Goal: Task Accomplishment & Management: Manage account settings

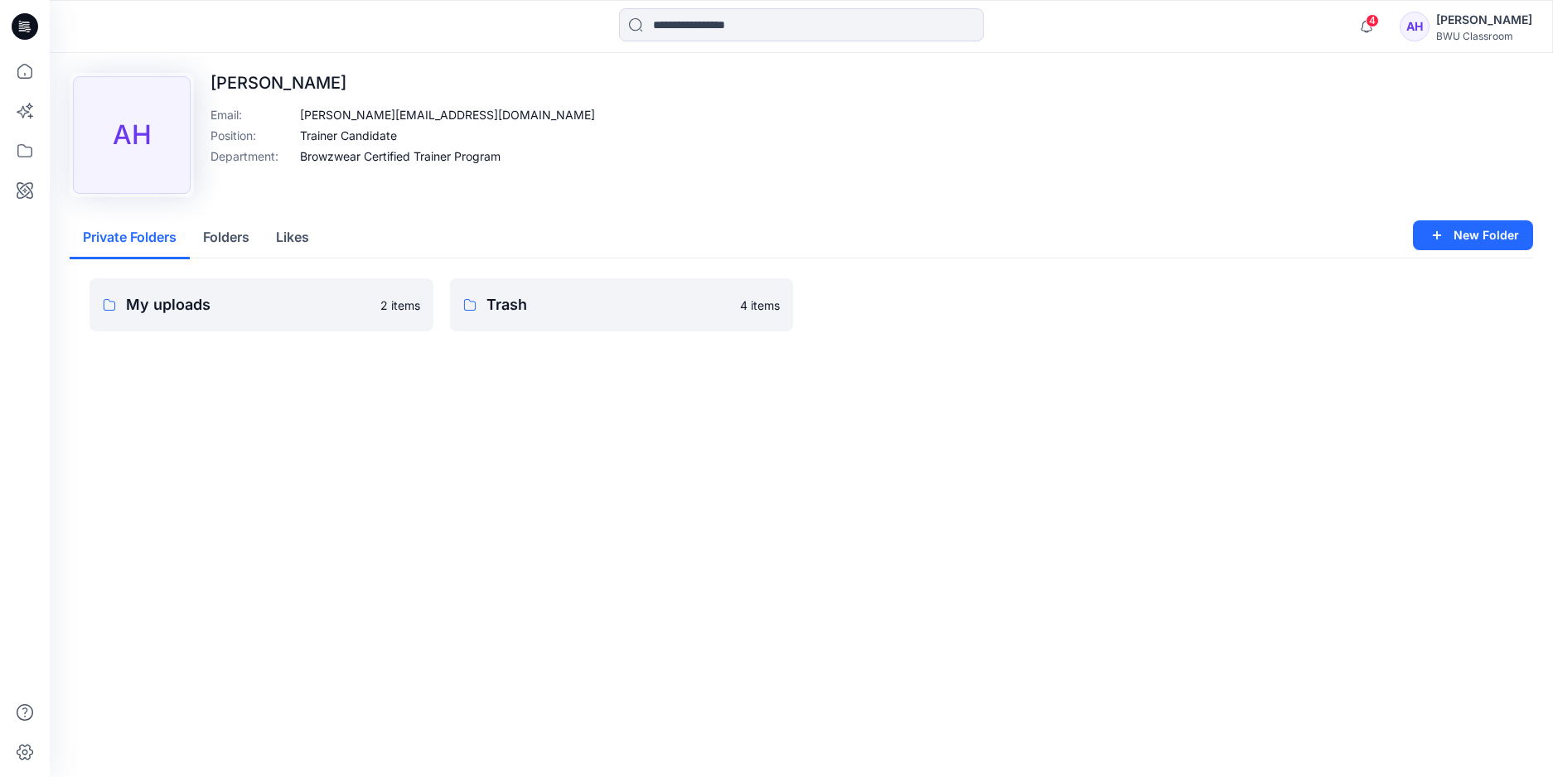
click at [329, 306] on p "My uploads" at bounding box center [248, 304] width 244 height 23
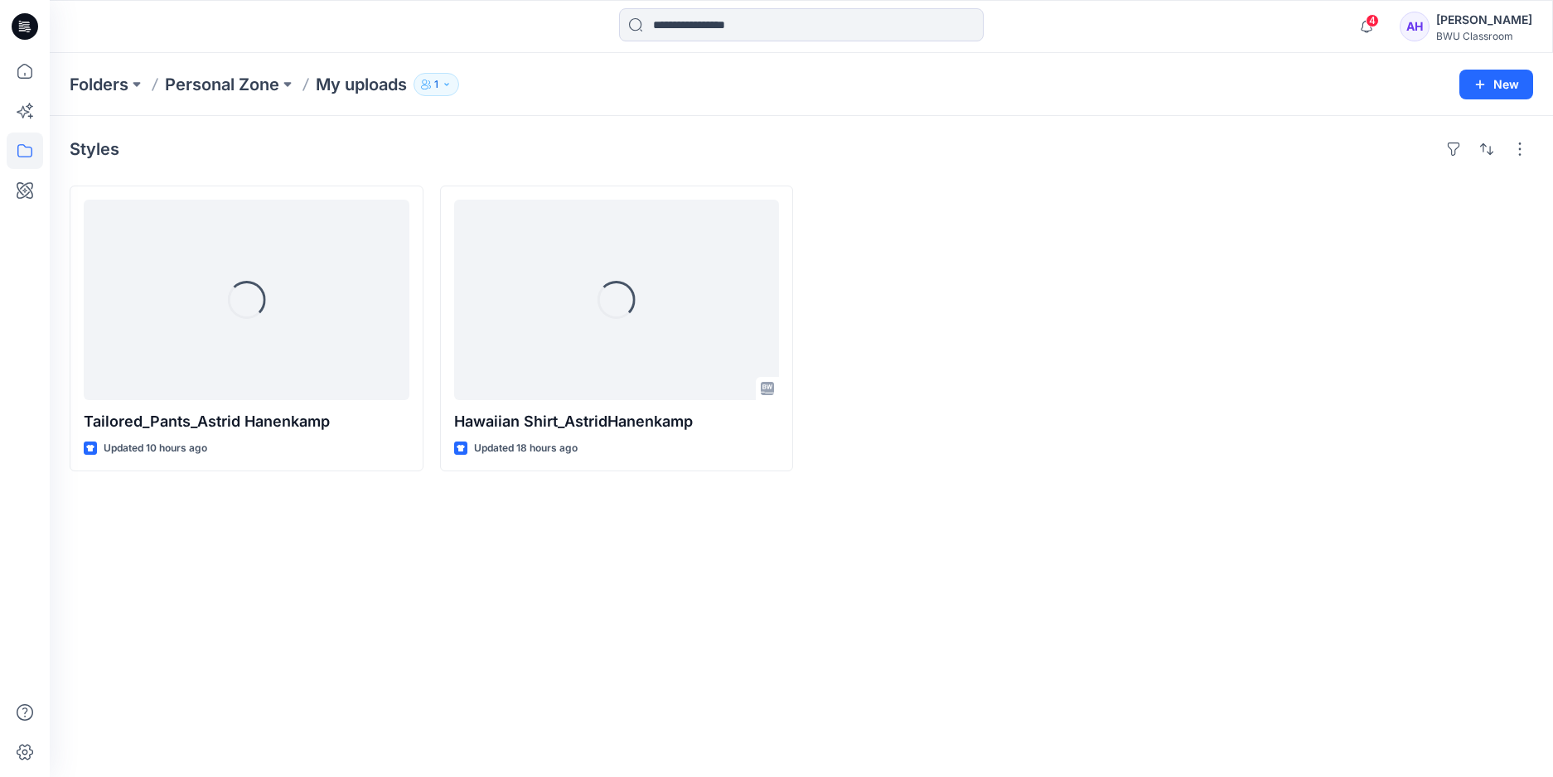
drag, startPoint x: 882, startPoint y: 553, endPoint x: 687, endPoint y: 638, distance: 212.3
drag, startPoint x: 687, startPoint y: 638, endPoint x: 447, endPoint y: 600, distance: 243.3
click at [447, 600] on div "Styles Tailored_Pants_Astrid Hanenkamp Updated 10 hours ago Loading... Hawaiian…" at bounding box center [801, 446] width 1503 height 661
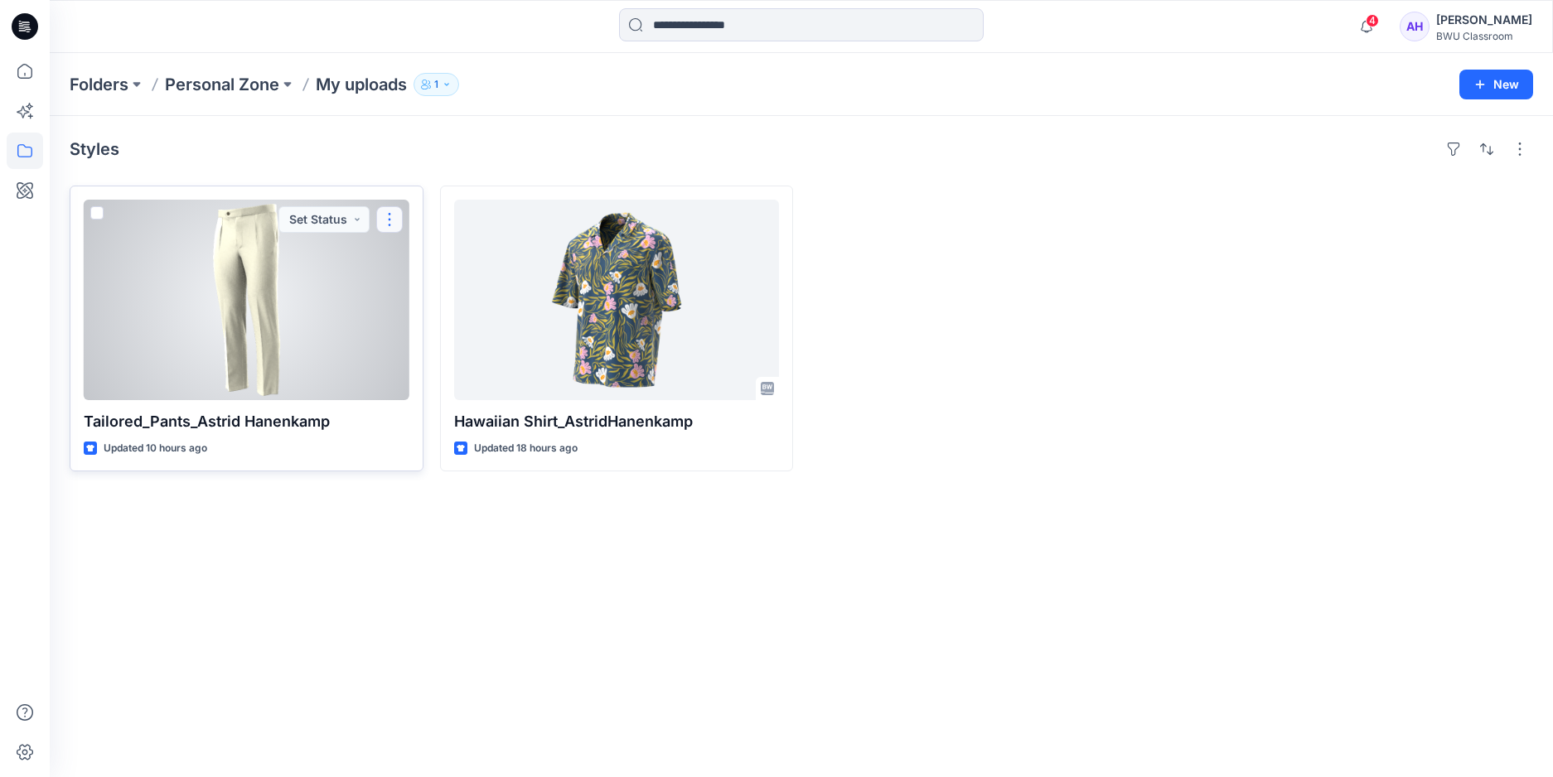
click at [392, 220] on button "button" at bounding box center [389, 219] width 27 height 27
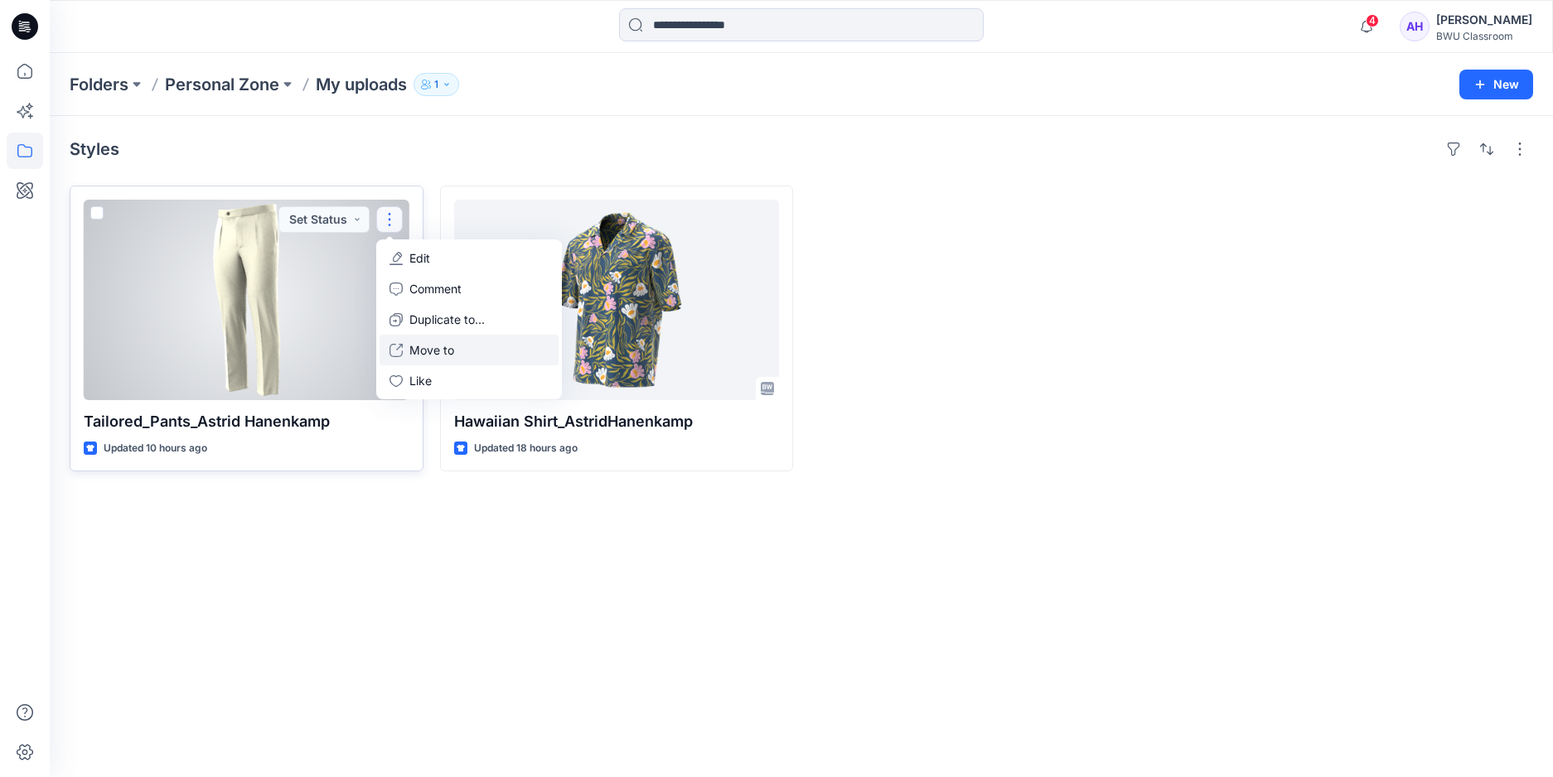
click at [429, 350] on p "Move to" at bounding box center [431, 349] width 45 height 17
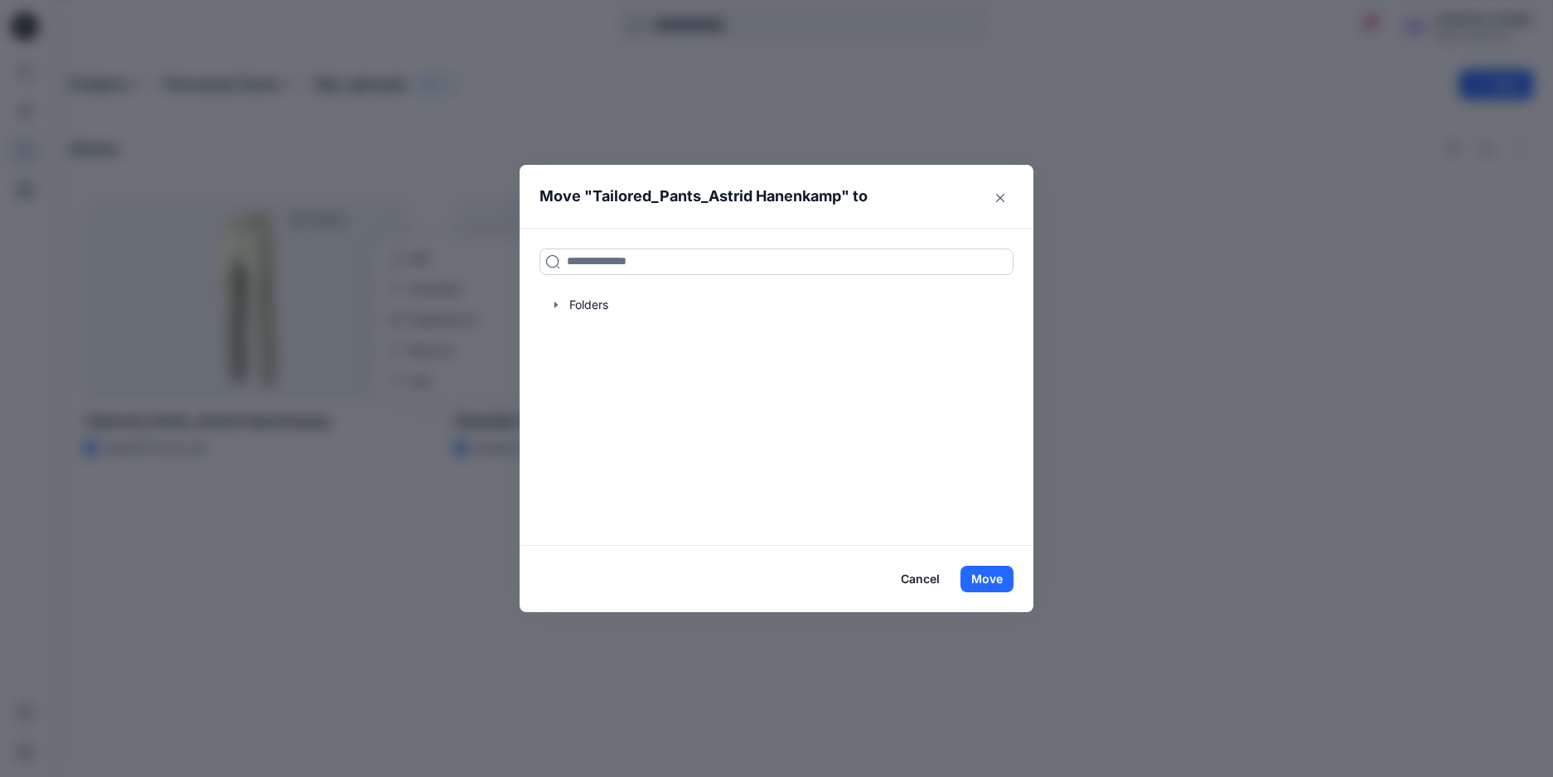
click at [664, 263] on input at bounding box center [776, 262] width 474 height 27
click at [602, 300] on div at bounding box center [776, 304] width 474 height 33
click at [557, 299] on icon "button" at bounding box center [555, 304] width 13 height 13
click at [606, 339] on p "DPC Expert" at bounding box center [617, 338] width 63 height 20
click at [995, 576] on button "Move" at bounding box center [986, 579] width 53 height 27
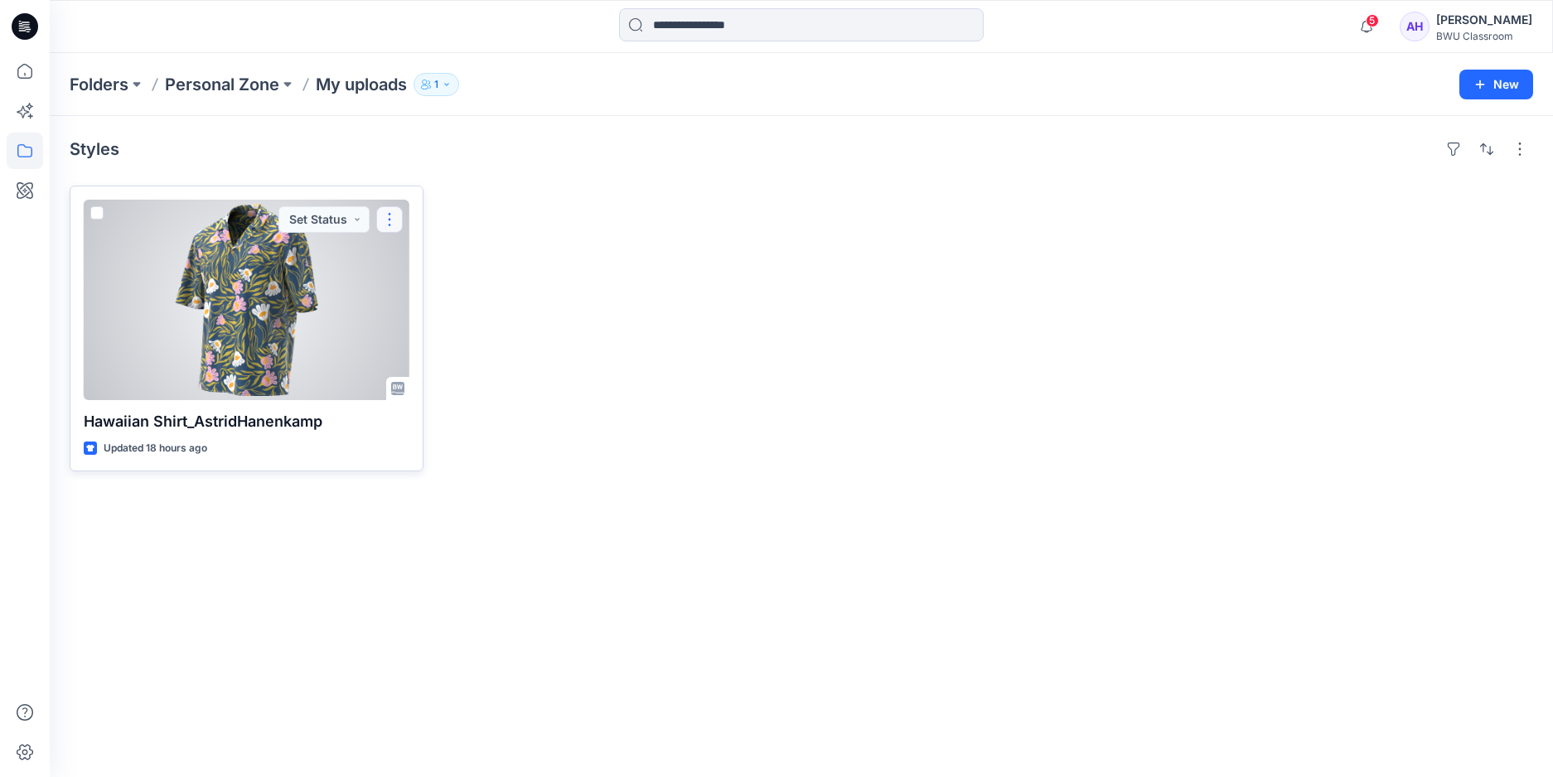
click at [394, 221] on button "button" at bounding box center [389, 219] width 27 height 27
click at [428, 343] on p "Move to" at bounding box center [431, 349] width 45 height 17
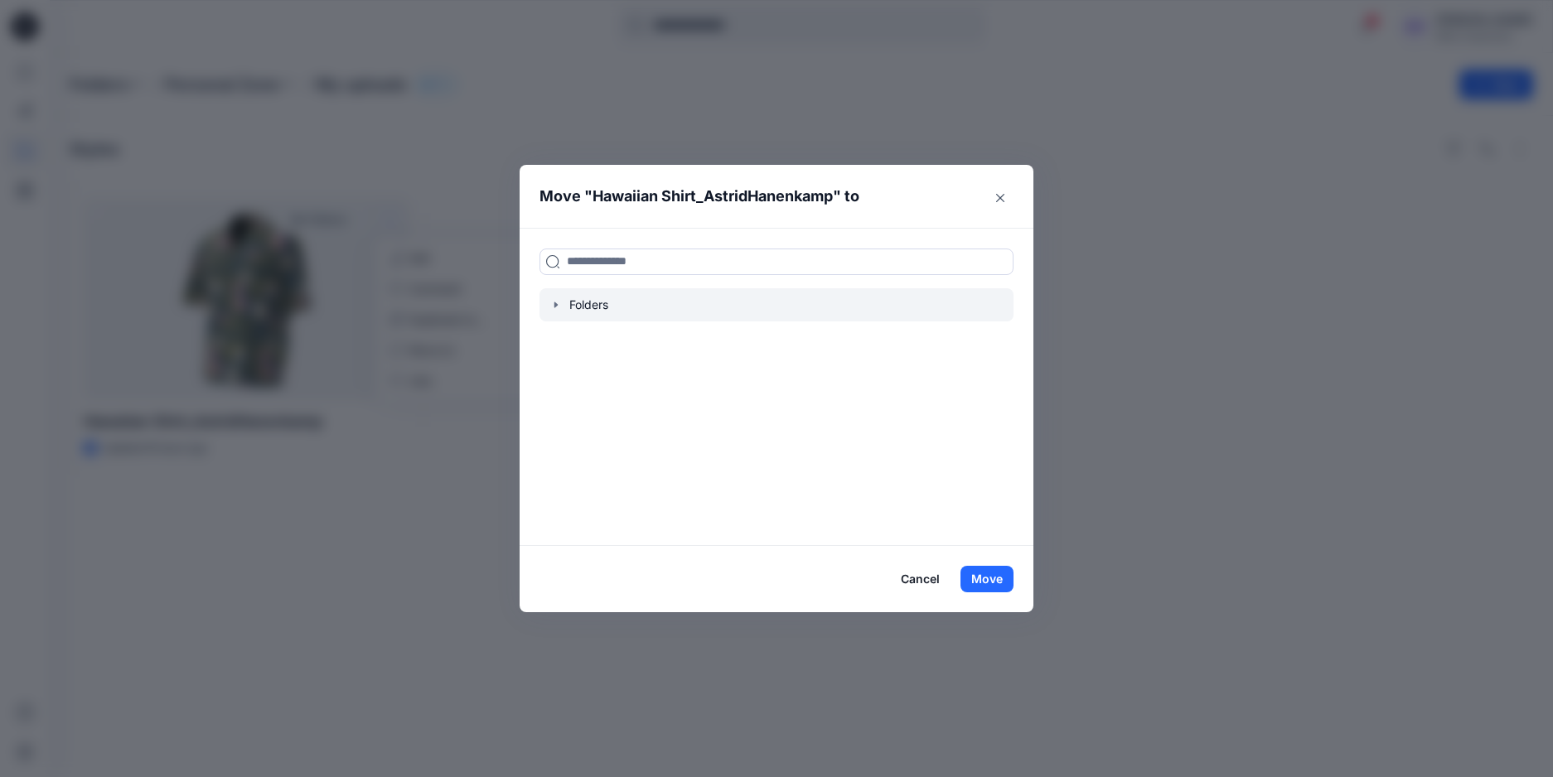
click at [561, 302] on icon "button" at bounding box center [555, 304] width 13 height 13
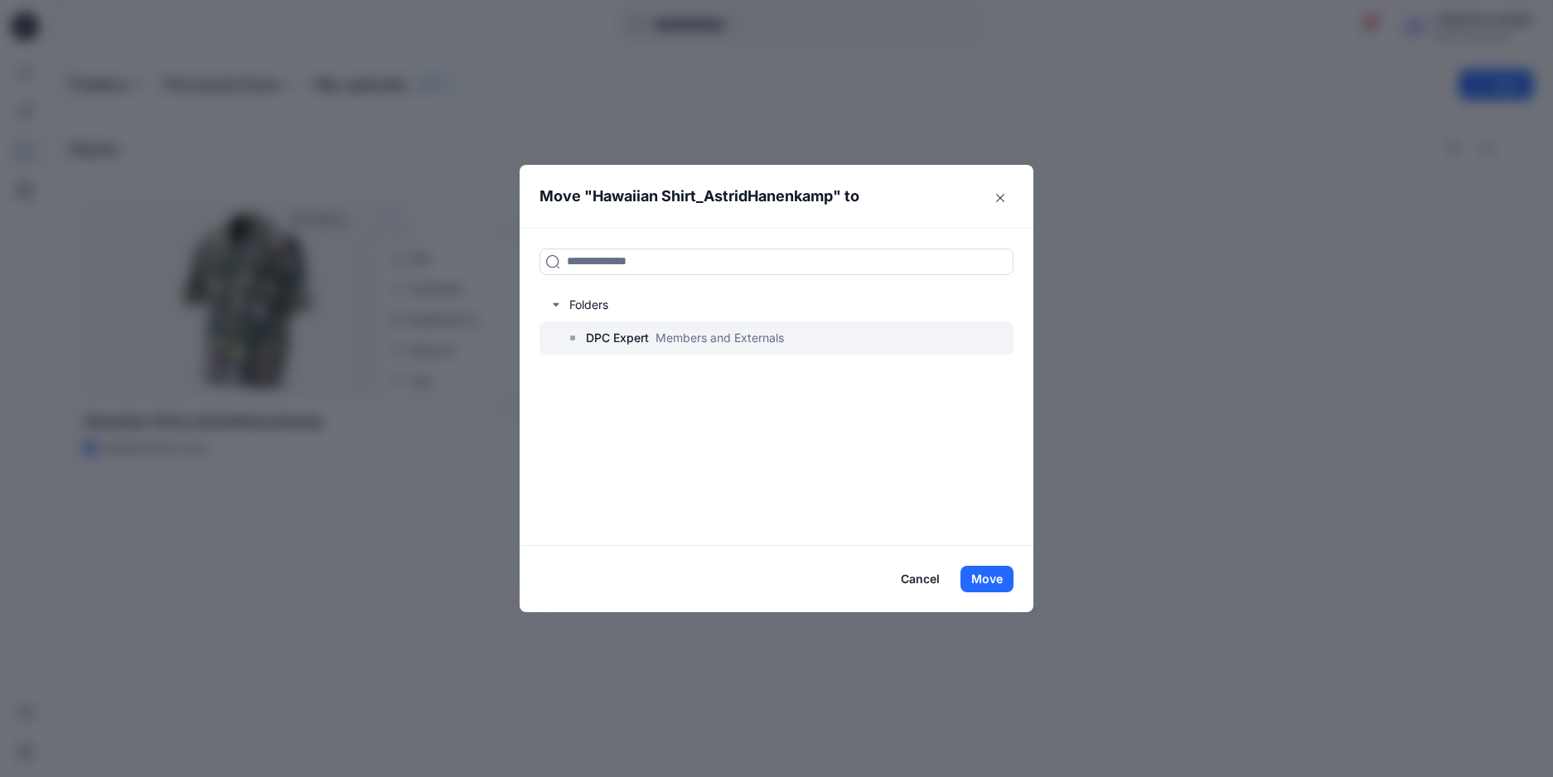
click at [631, 335] on p "DPC Expert" at bounding box center [617, 338] width 63 height 20
drag, startPoint x: 990, startPoint y: 573, endPoint x: 1017, endPoint y: 560, distance: 29.6
click at [990, 577] on button "Move" at bounding box center [986, 579] width 53 height 27
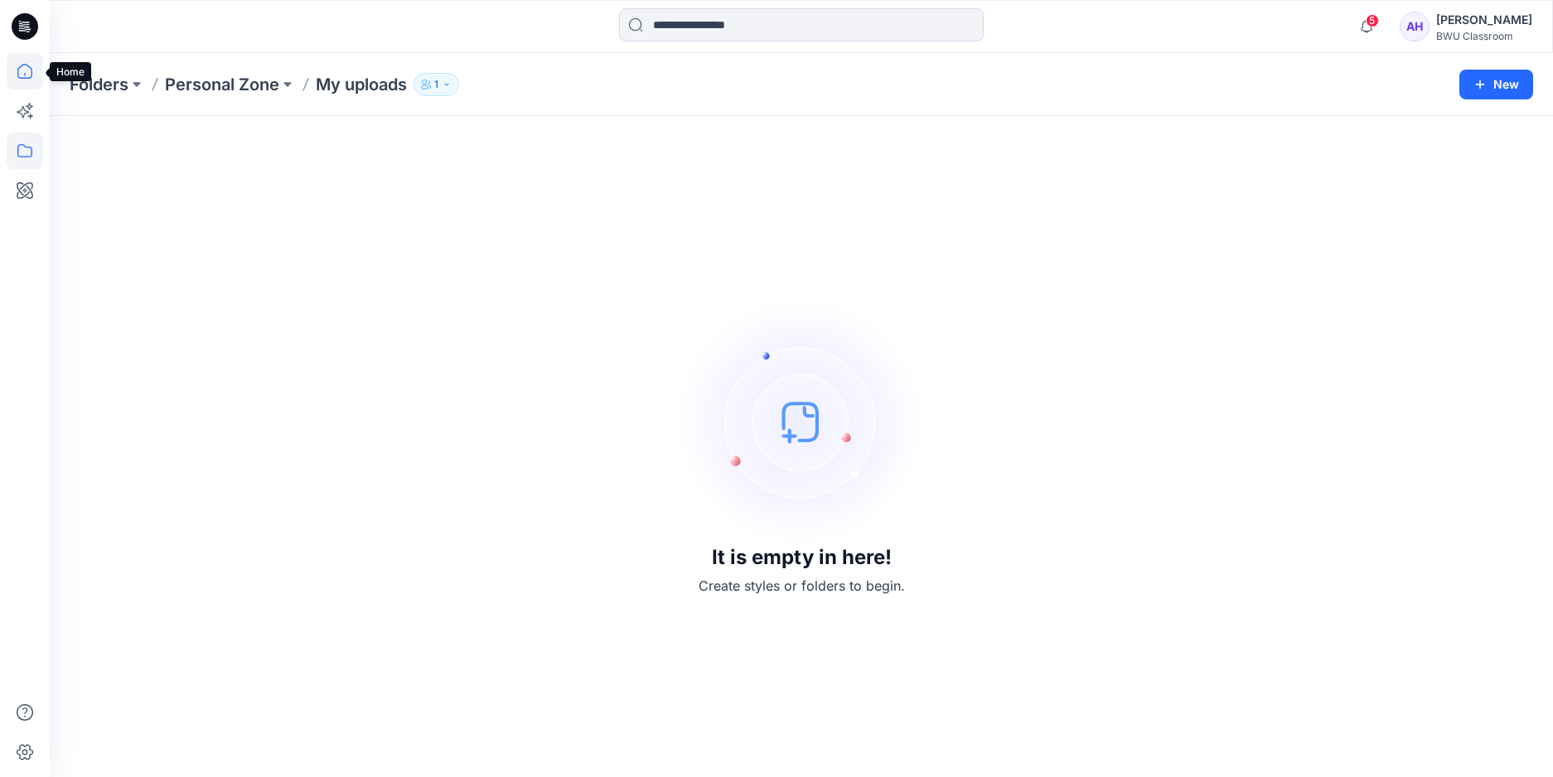
click at [30, 73] on icon at bounding box center [25, 71] width 36 height 36
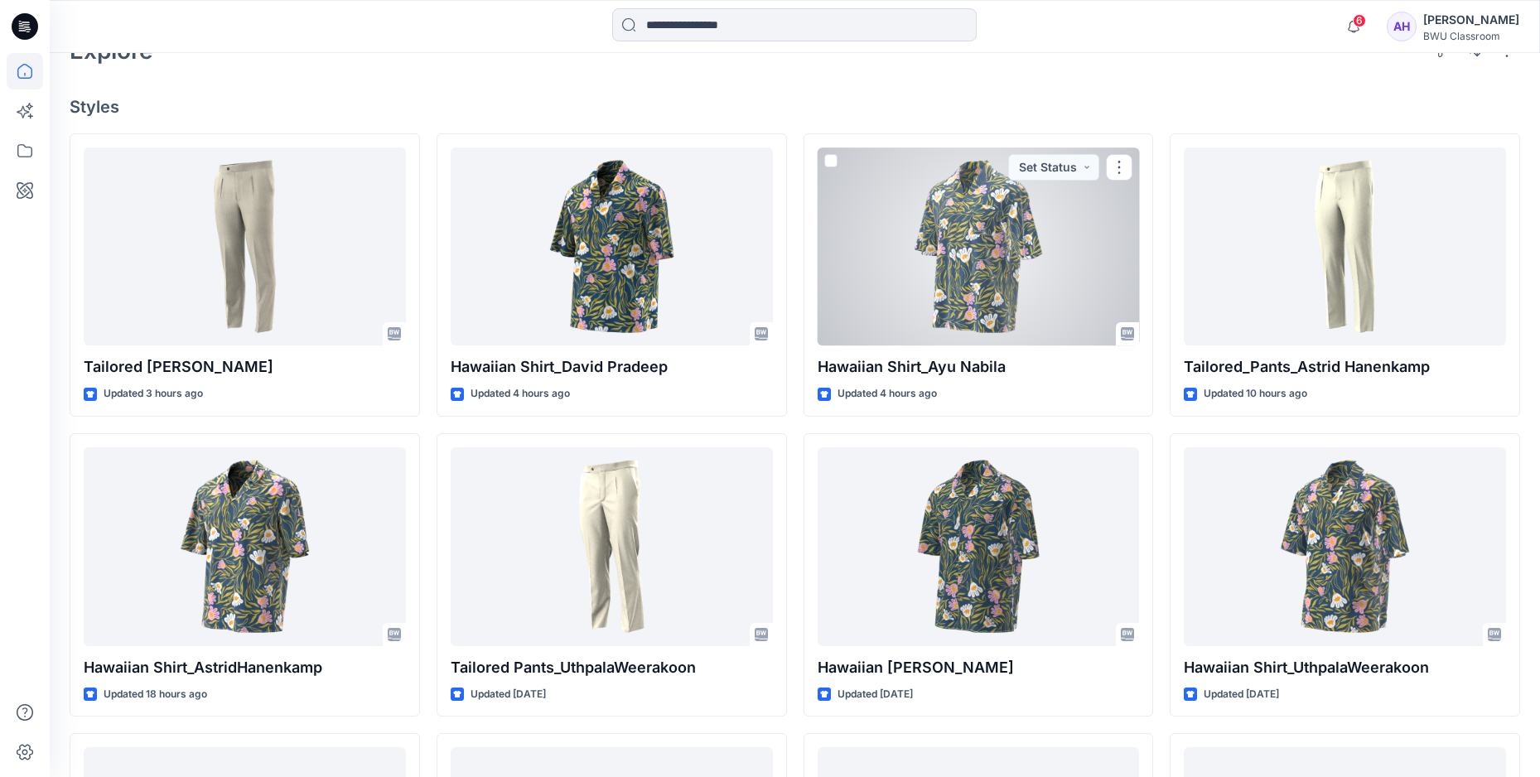
scroll to position [331, 0]
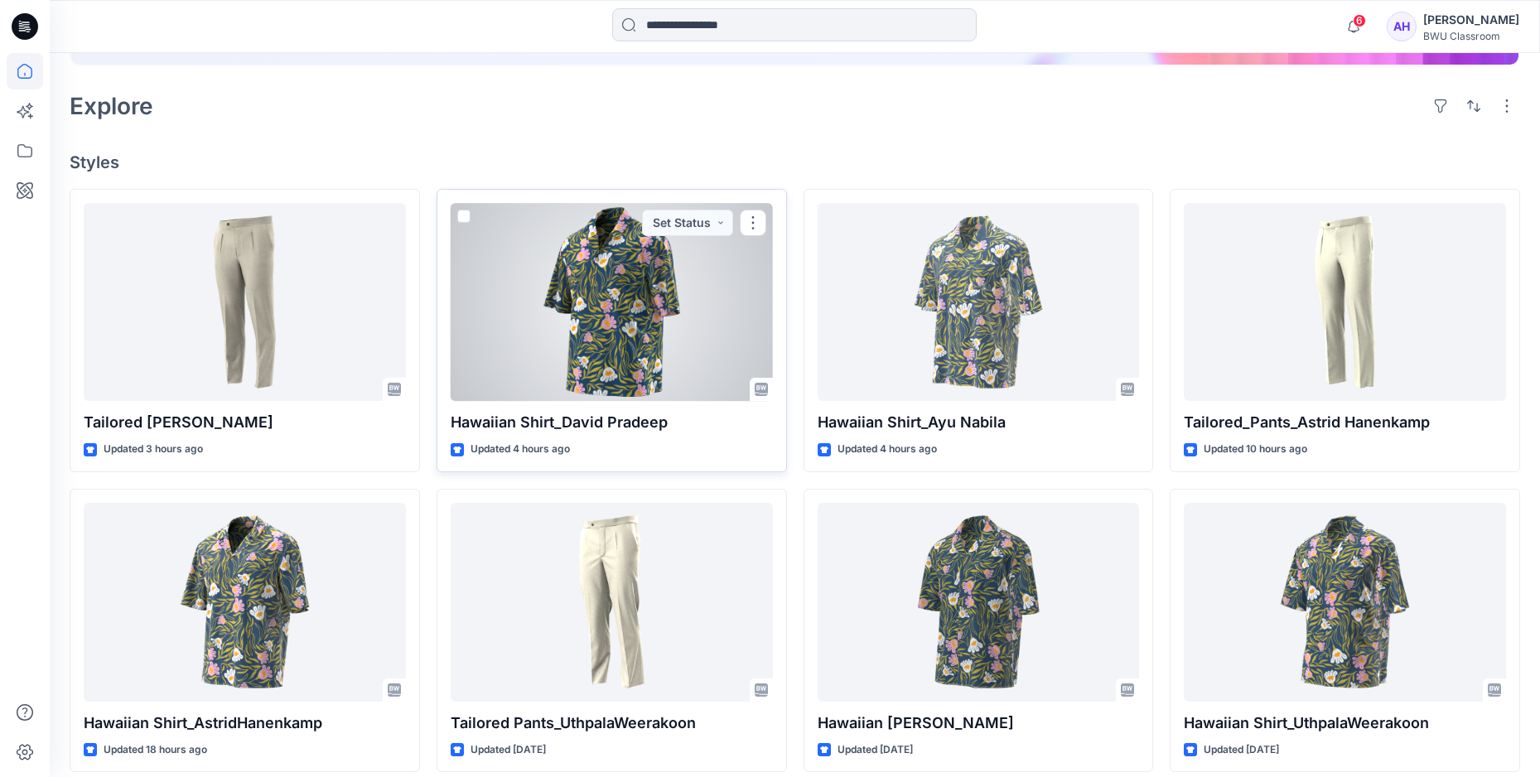
click at [701, 324] on div at bounding box center [612, 302] width 322 height 199
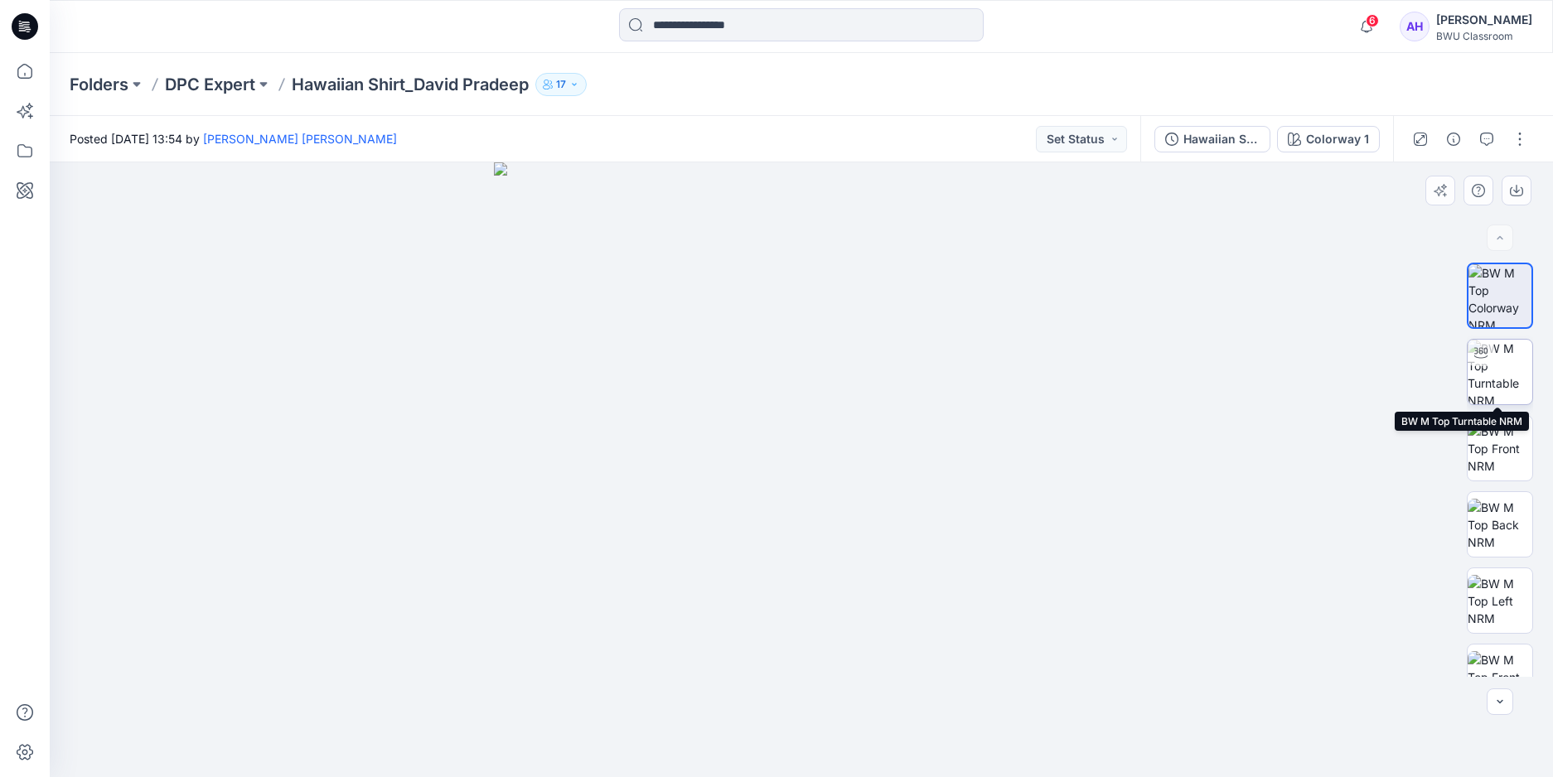
click at [1496, 365] on img at bounding box center [1499, 372] width 65 height 65
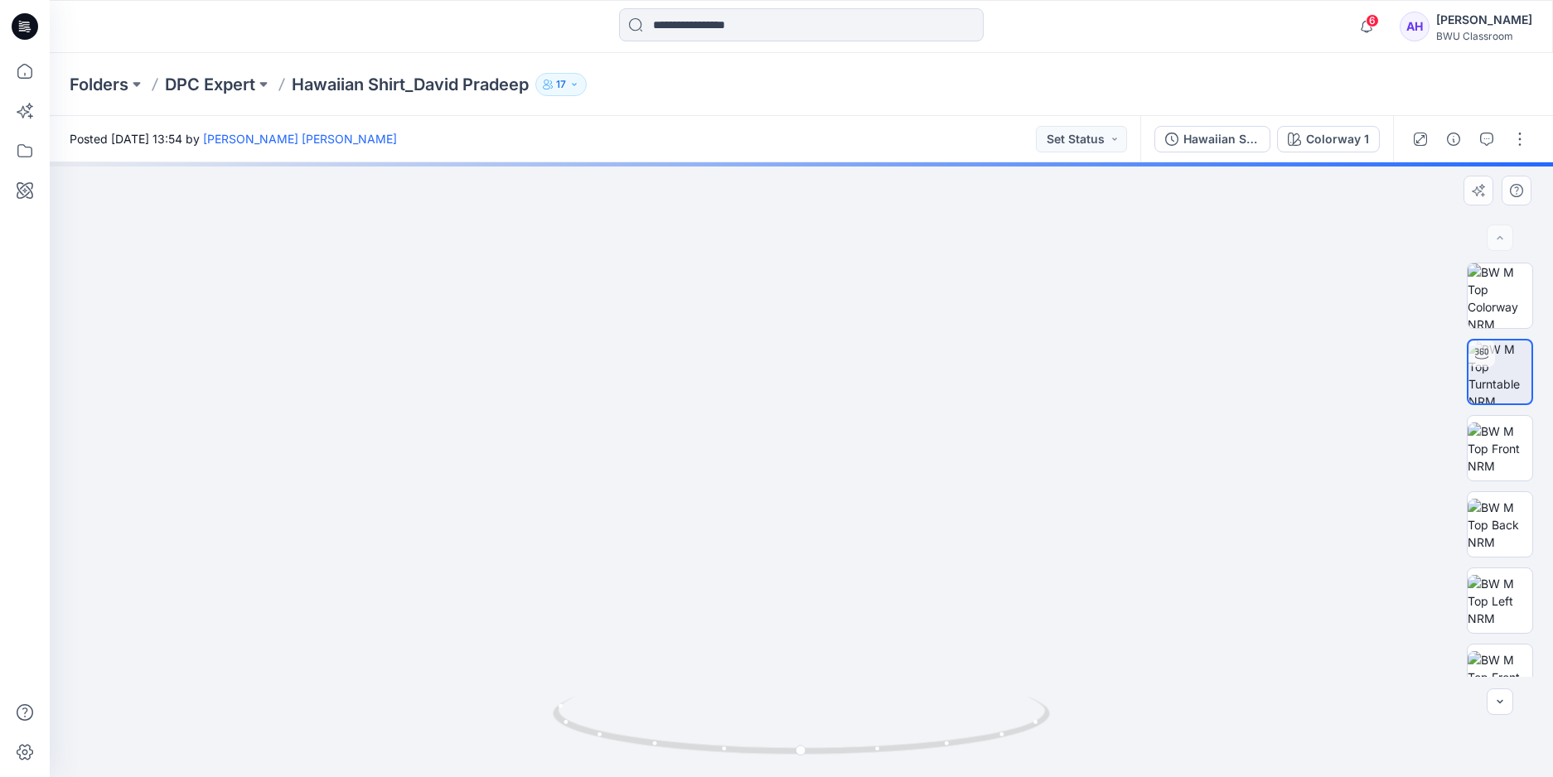
drag, startPoint x: 831, startPoint y: 304, endPoint x: 836, endPoint y: 497, distance: 193.1
click at [836, 497] on img at bounding box center [806, 330] width 1556 height 896
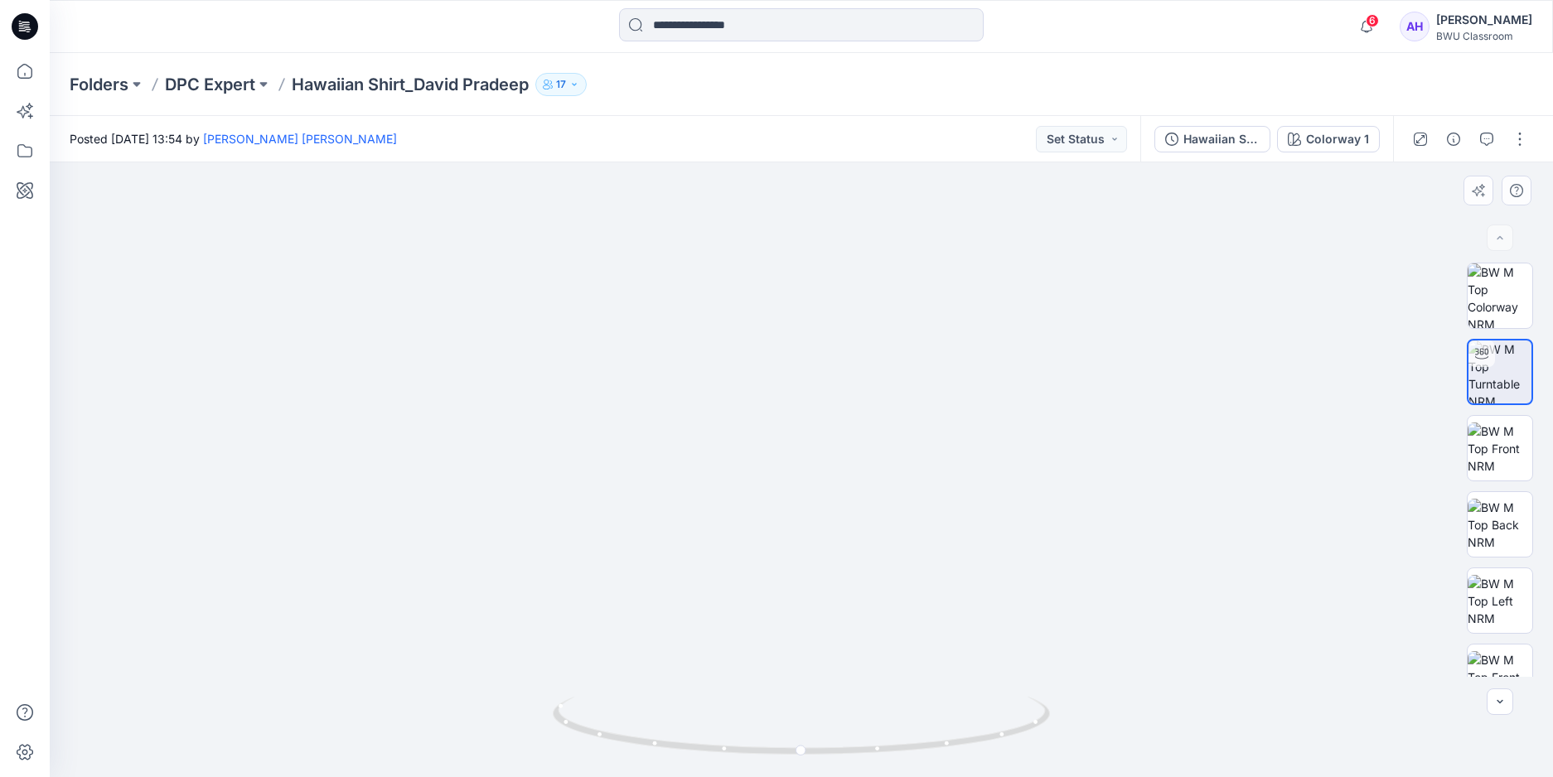
drag, startPoint x: 1004, startPoint y: 616, endPoint x: 930, endPoint y: 347, distance: 278.6
click at [930, 347] on img at bounding box center [820, 51] width 2498 height 1452
drag, startPoint x: 922, startPoint y: 566, endPoint x: 901, endPoint y: 291, distance: 275.9
drag, startPoint x: 921, startPoint y: 575, endPoint x: 900, endPoint y: 278, distance: 298.2
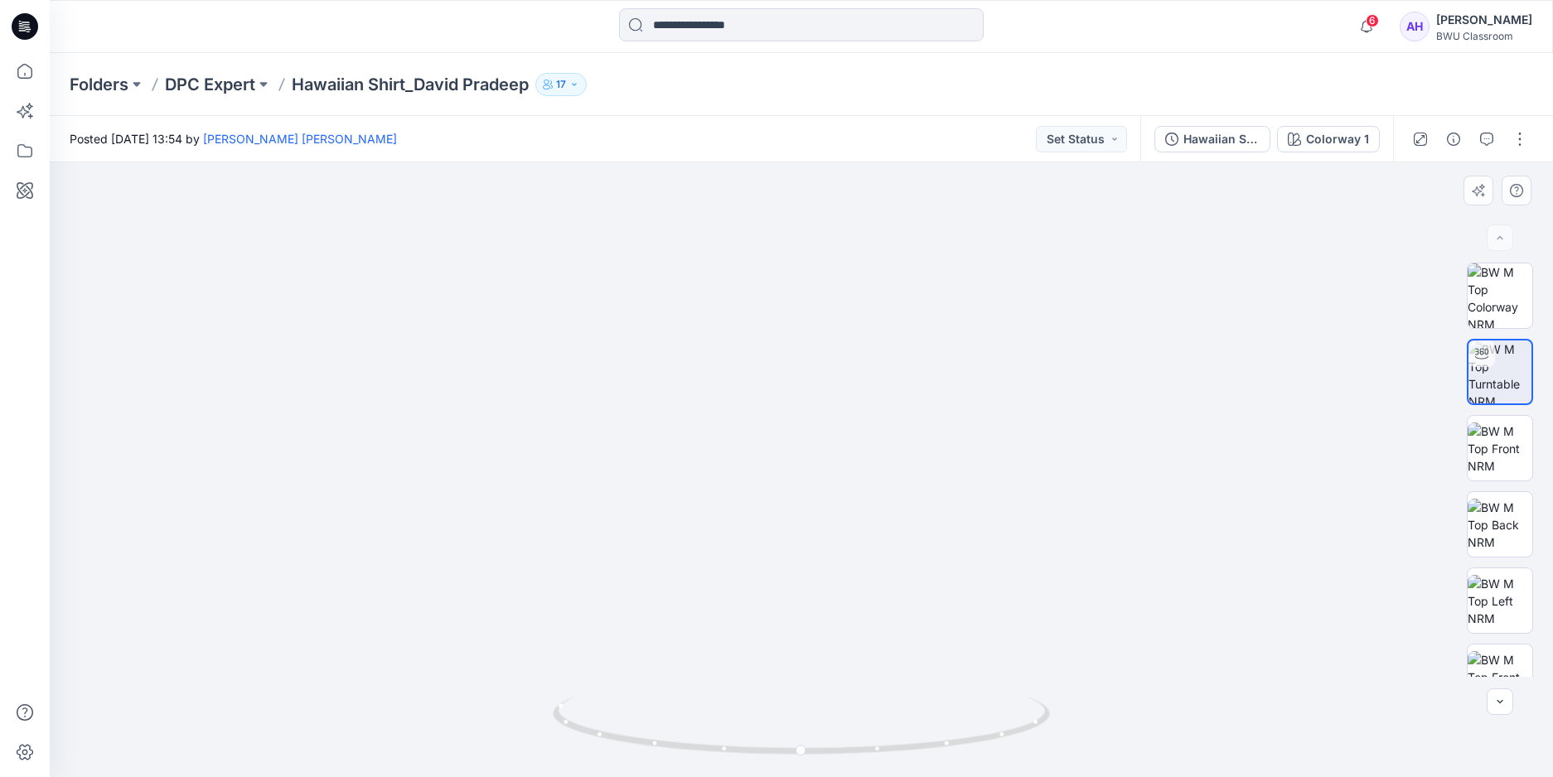
drag, startPoint x: 931, startPoint y: 515, endPoint x: 930, endPoint y: 360, distance: 154.1
drag, startPoint x: 800, startPoint y: 749, endPoint x: 1050, endPoint y: 713, distance: 251.9
click at [1050, 713] on icon at bounding box center [803, 728] width 501 height 62
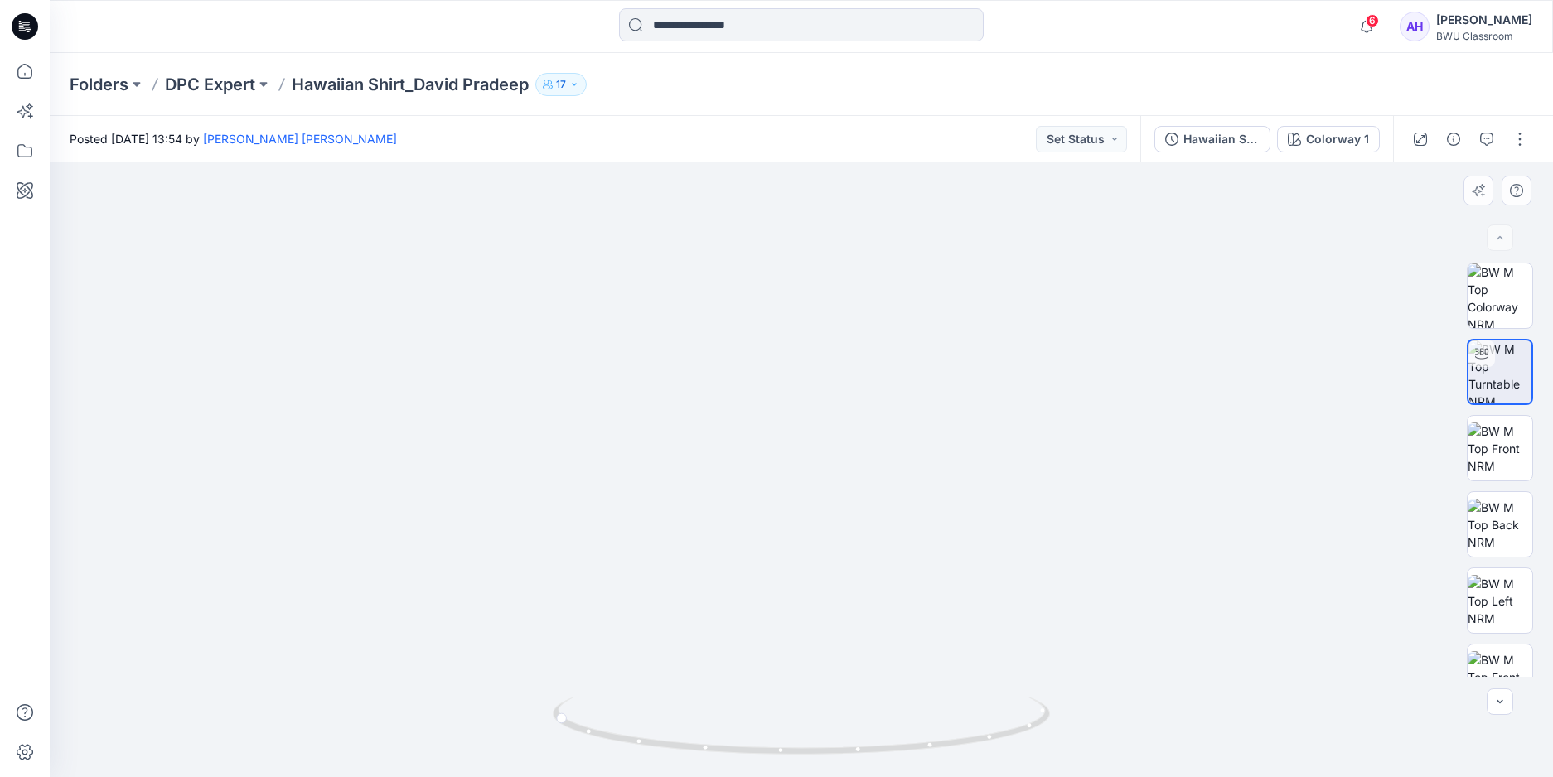
drag, startPoint x: 815, startPoint y: 338, endPoint x: 774, endPoint y: 506, distance: 173.2
click at [774, 506] on img at bounding box center [801, 359] width 1085 height 838
click at [228, 79] on p "DPC Expert" at bounding box center [210, 84] width 90 height 23
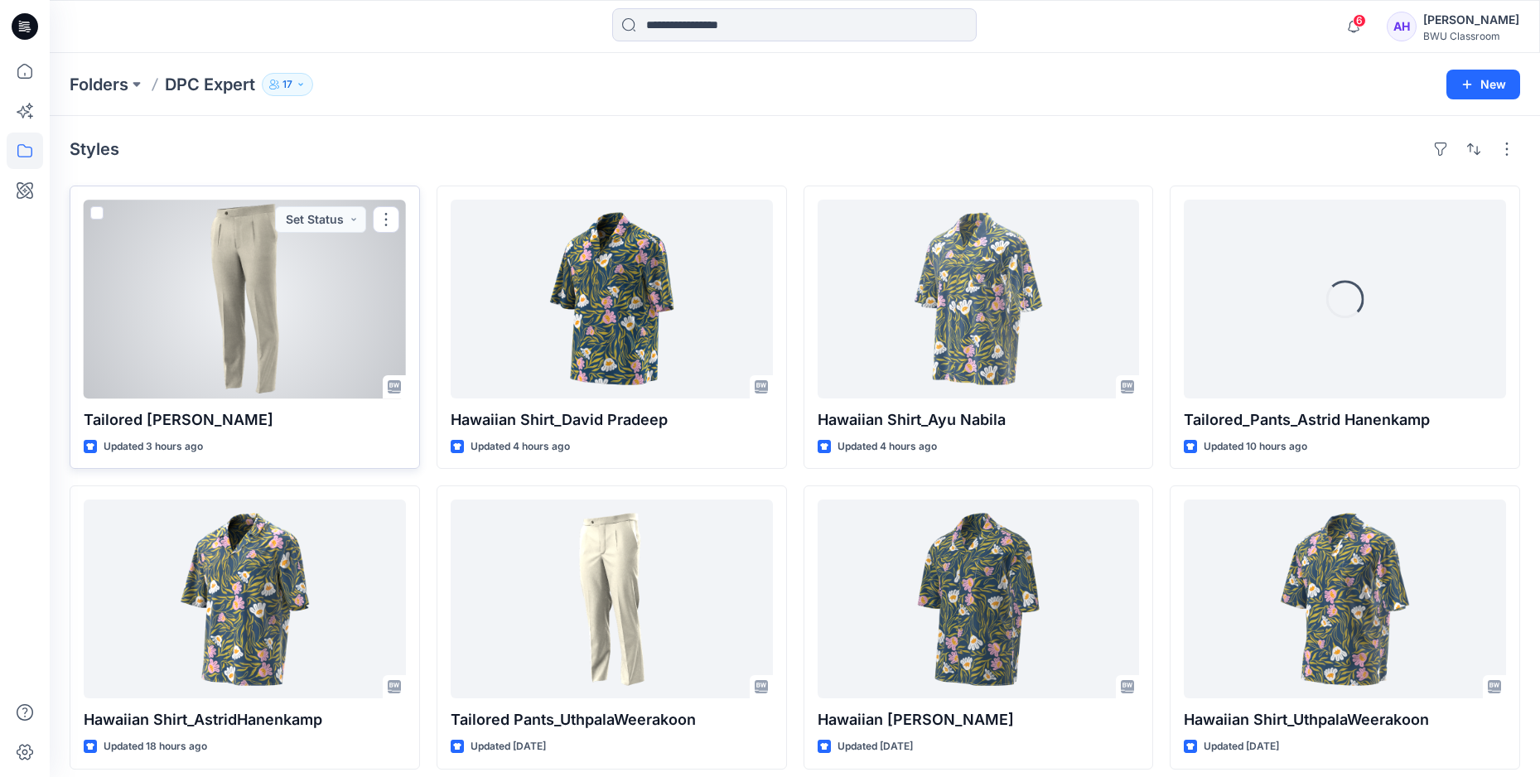
click at [298, 294] on div at bounding box center [245, 299] width 322 height 199
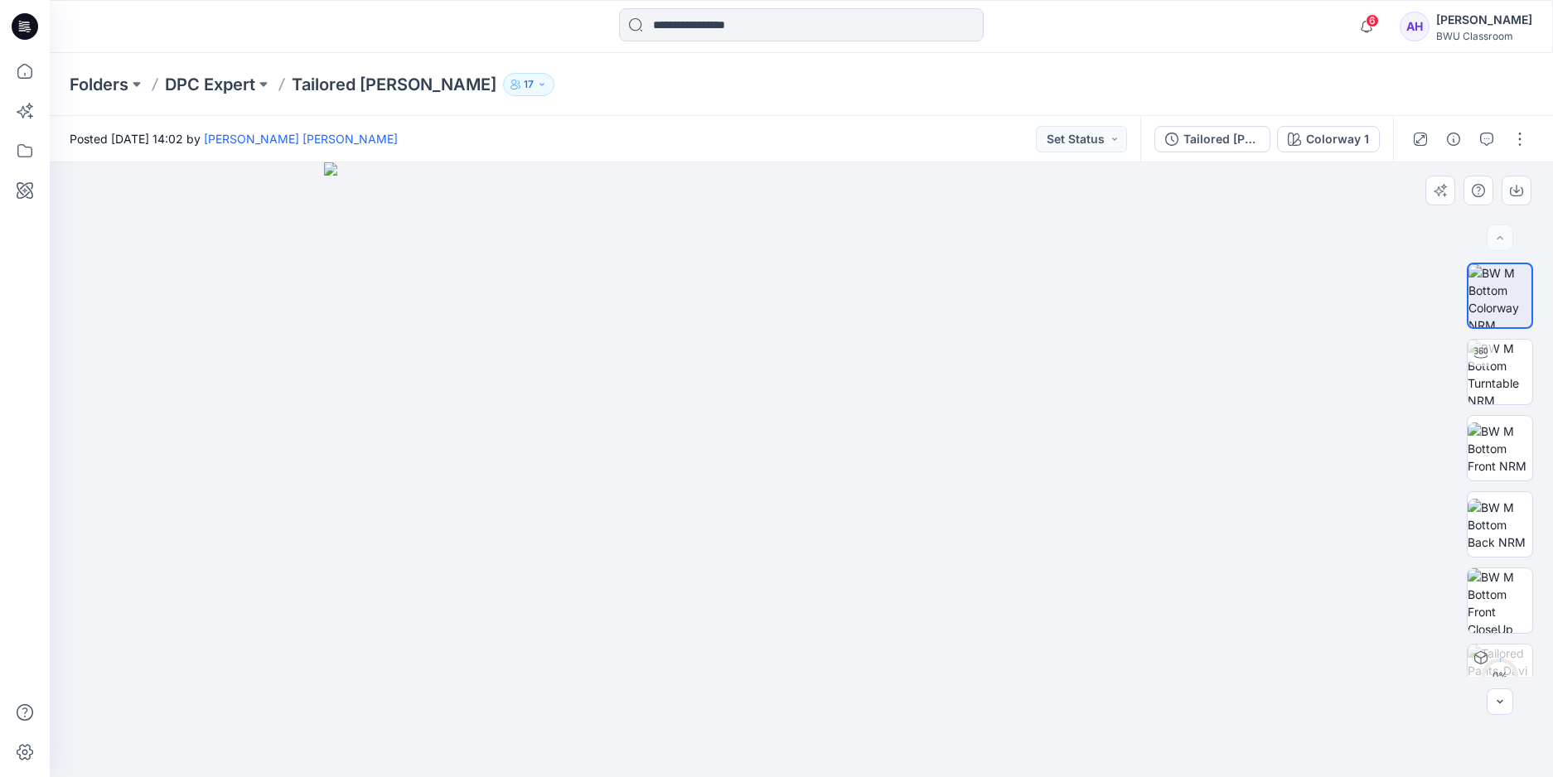
drag, startPoint x: 841, startPoint y: 285, endPoint x: 800, endPoint y: 521, distance: 239.7
click at [800, 521] on img at bounding box center [801, 469] width 954 height 615
drag, startPoint x: 869, startPoint y: 428, endPoint x: 915, endPoint y: 437, distance: 46.5
click at [915, 437] on img at bounding box center [801, 469] width 1077 height 615
click at [1489, 375] on img at bounding box center [1499, 372] width 65 height 65
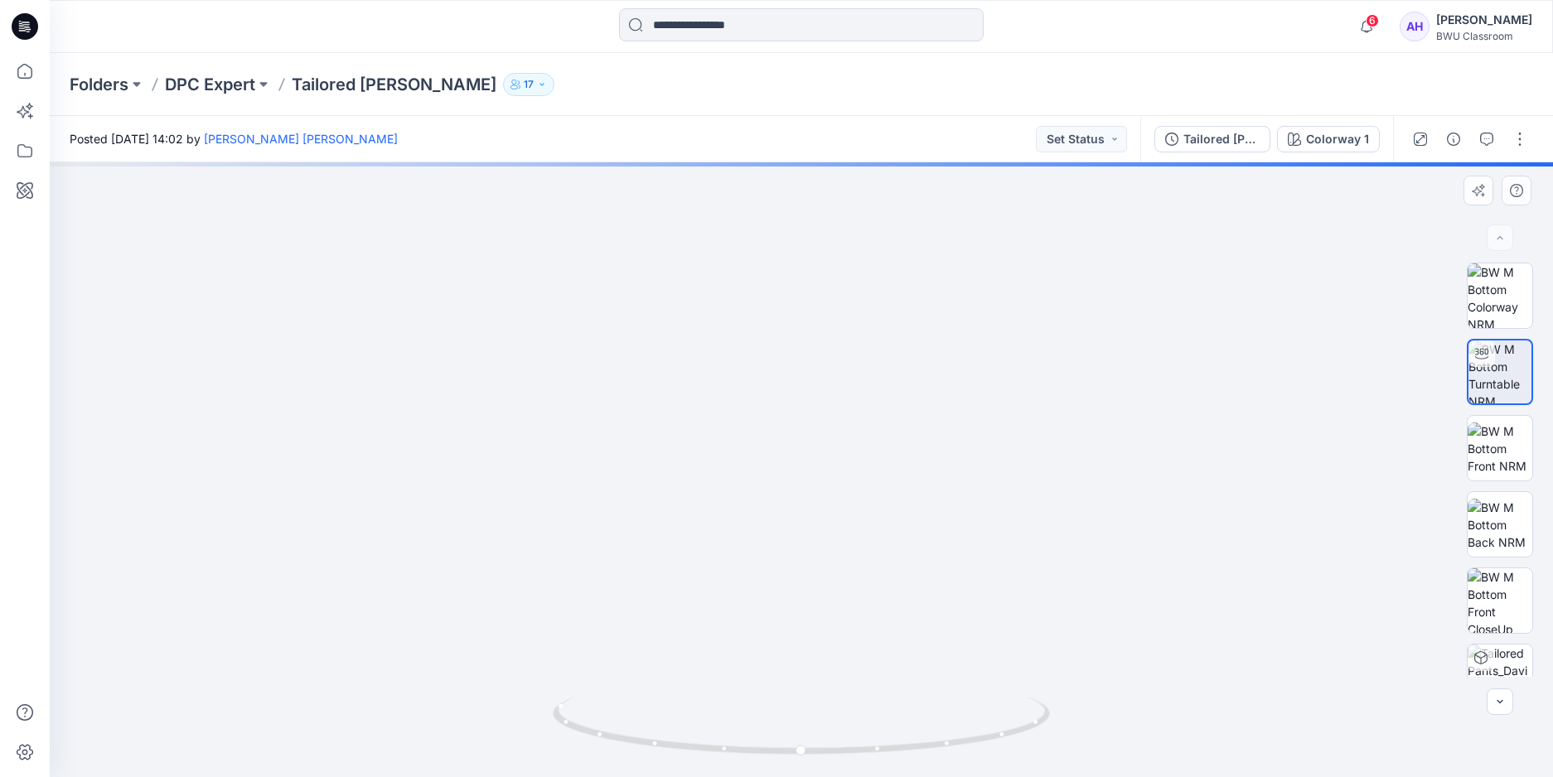
drag, startPoint x: 897, startPoint y: 253, endPoint x: 868, endPoint y: 612, distance: 360.8
click at [868, 612] on img at bounding box center [801, 453] width 1399 height 647
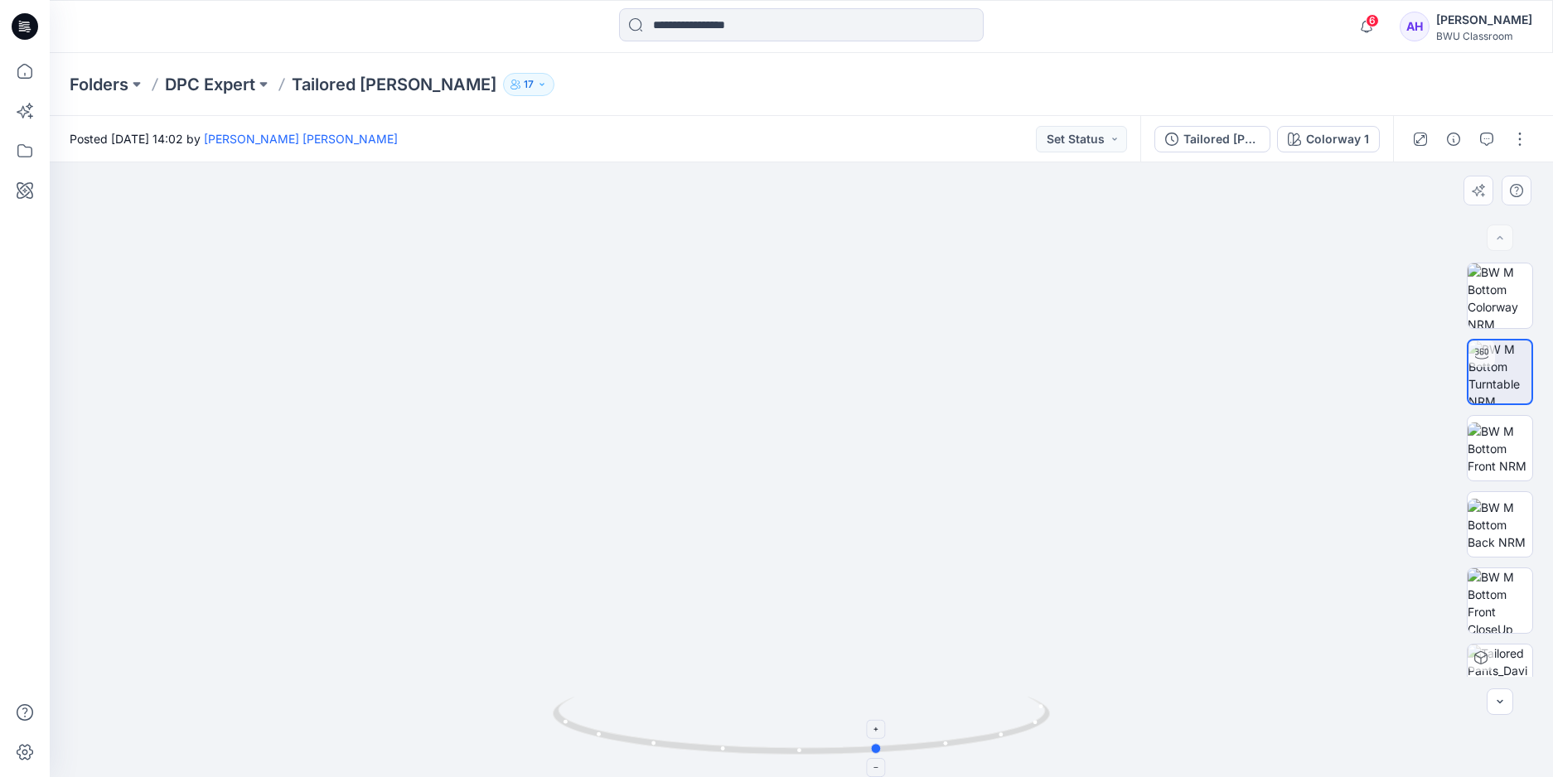
drag, startPoint x: 805, startPoint y: 751, endPoint x: 883, endPoint y: 751, distance: 77.9
click at [883, 751] on icon at bounding box center [803, 728] width 501 height 62
drag, startPoint x: 879, startPoint y: 750, endPoint x: 1076, endPoint y: 734, distance: 197.8
click at [1076, 734] on div at bounding box center [801, 469] width 1503 height 615
drag, startPoint x: 918, startPoint y: 622, endPoint x: 833, endPoint y: 288, distance: 345.4
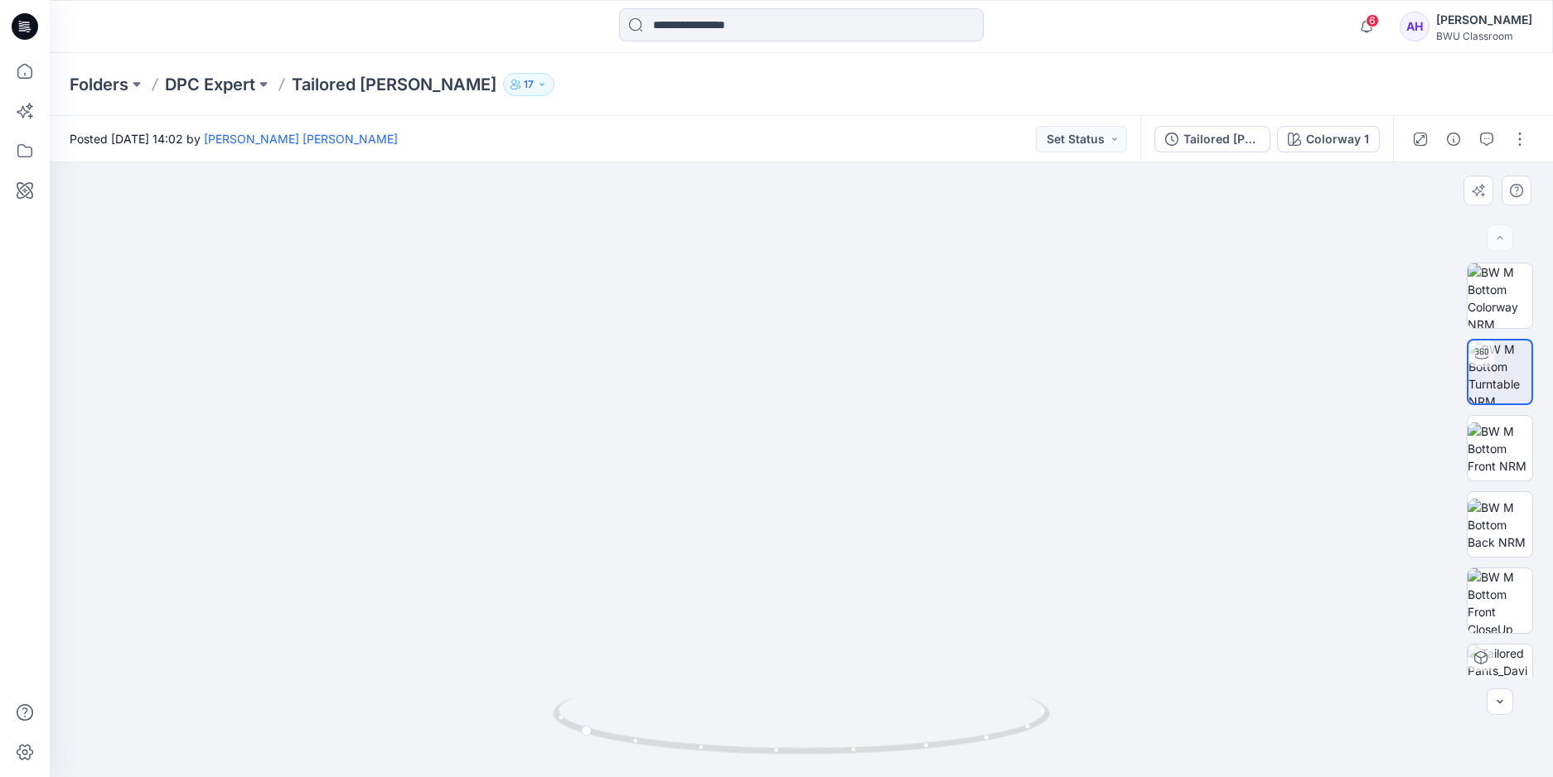
click at [833, 288] on img at bounding box center [801, 286] width 1399 height 982
drag, startPoint x: 892, startPoint y: 544, endPoint x: 877, endPoint y: 312, distance: 233.4
click at [849, 255] on img at bounding box center [801, 133] width 1399 height 1287
drag, startPoint x: 946, startPoint y: 505, endPoint x: 920, endPoint y: 442, distance: 67.6
click at [920, 442] on img at bounding box center [801, 92] width 1399 height 1370
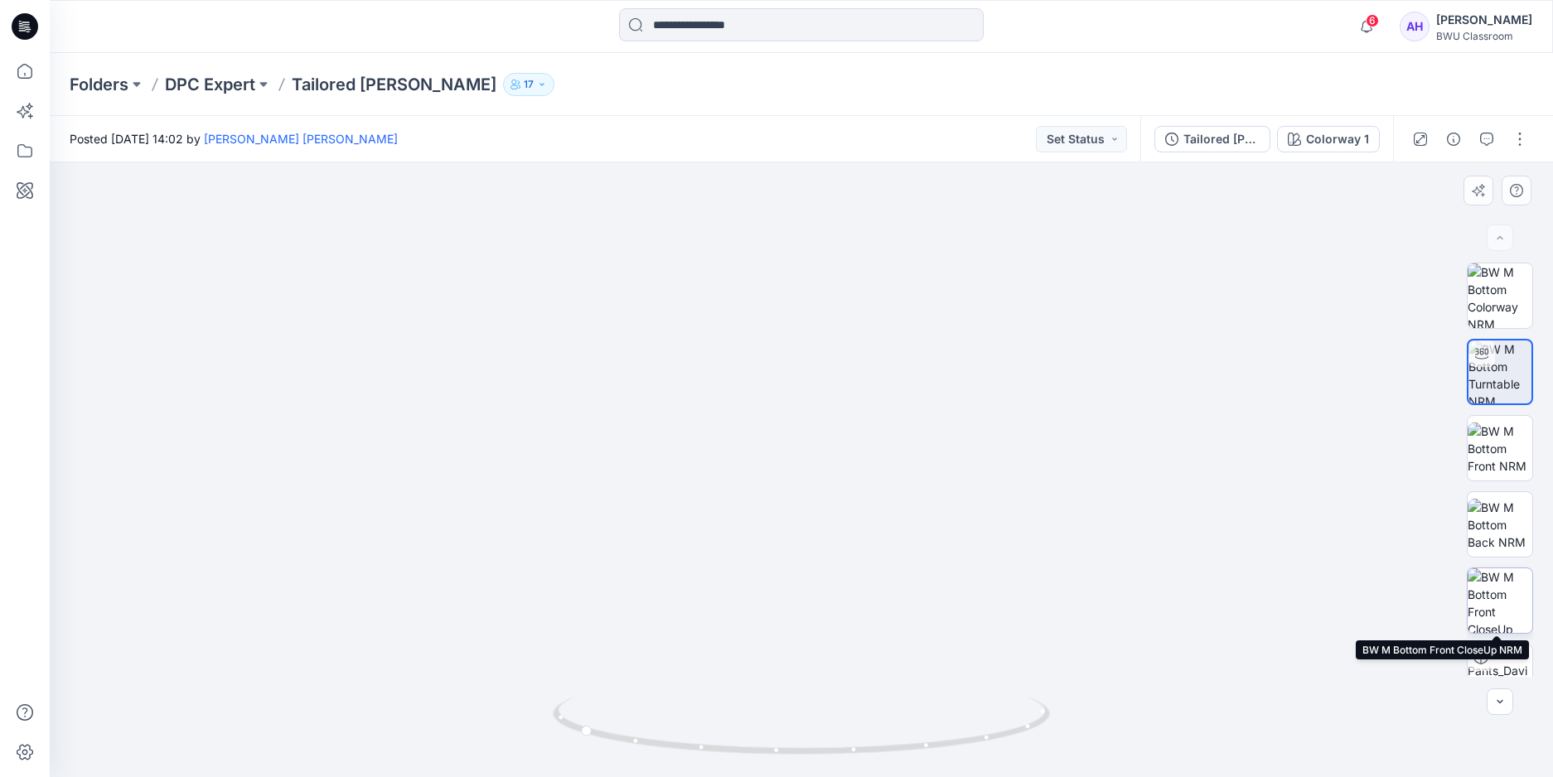
click at [1491, 595] on img at bounding box center [1499, 600] width 65 height 65
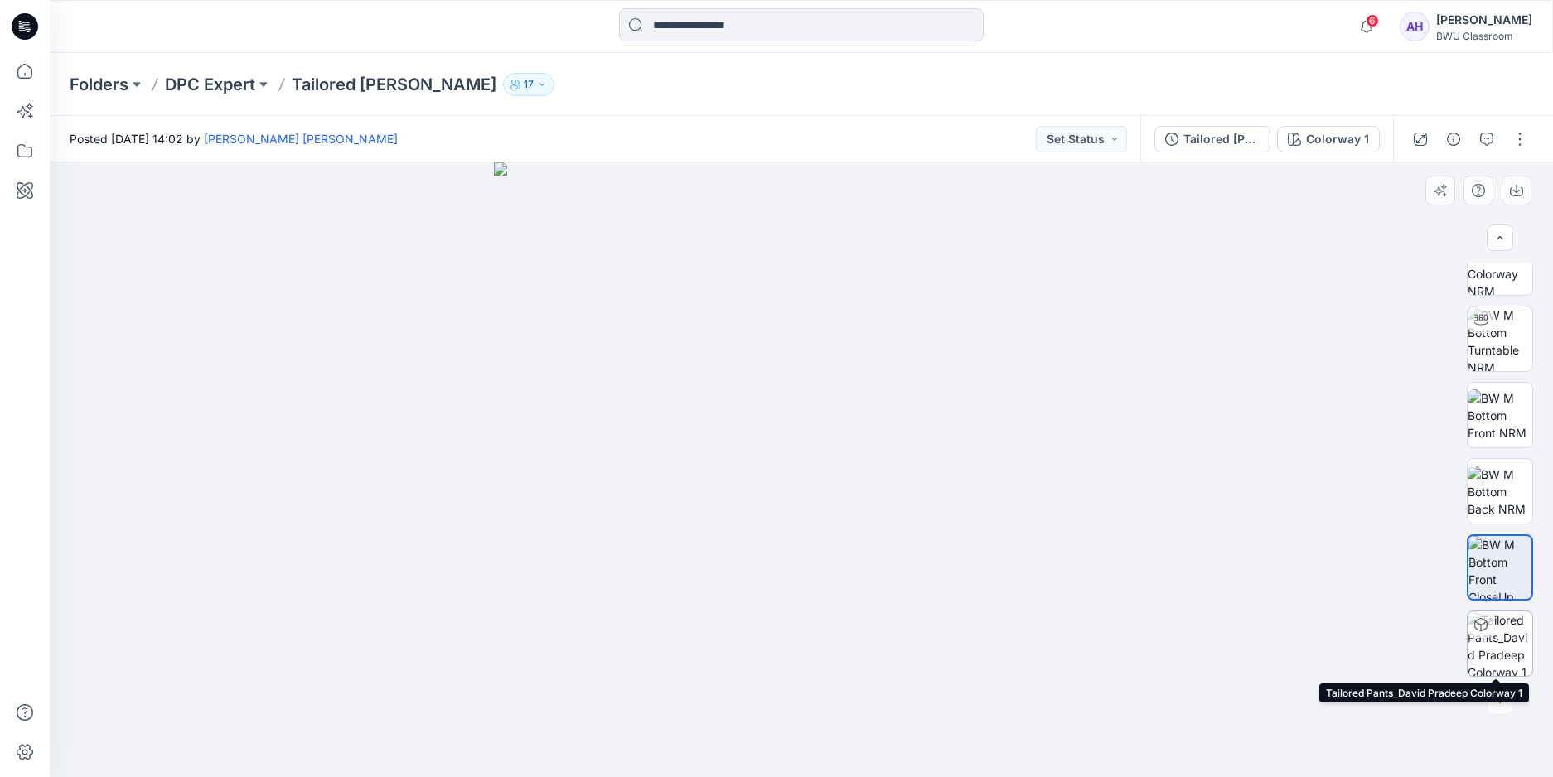
click at [1490, 631] on img at bounding box center [1499, 643] width 65 height 65
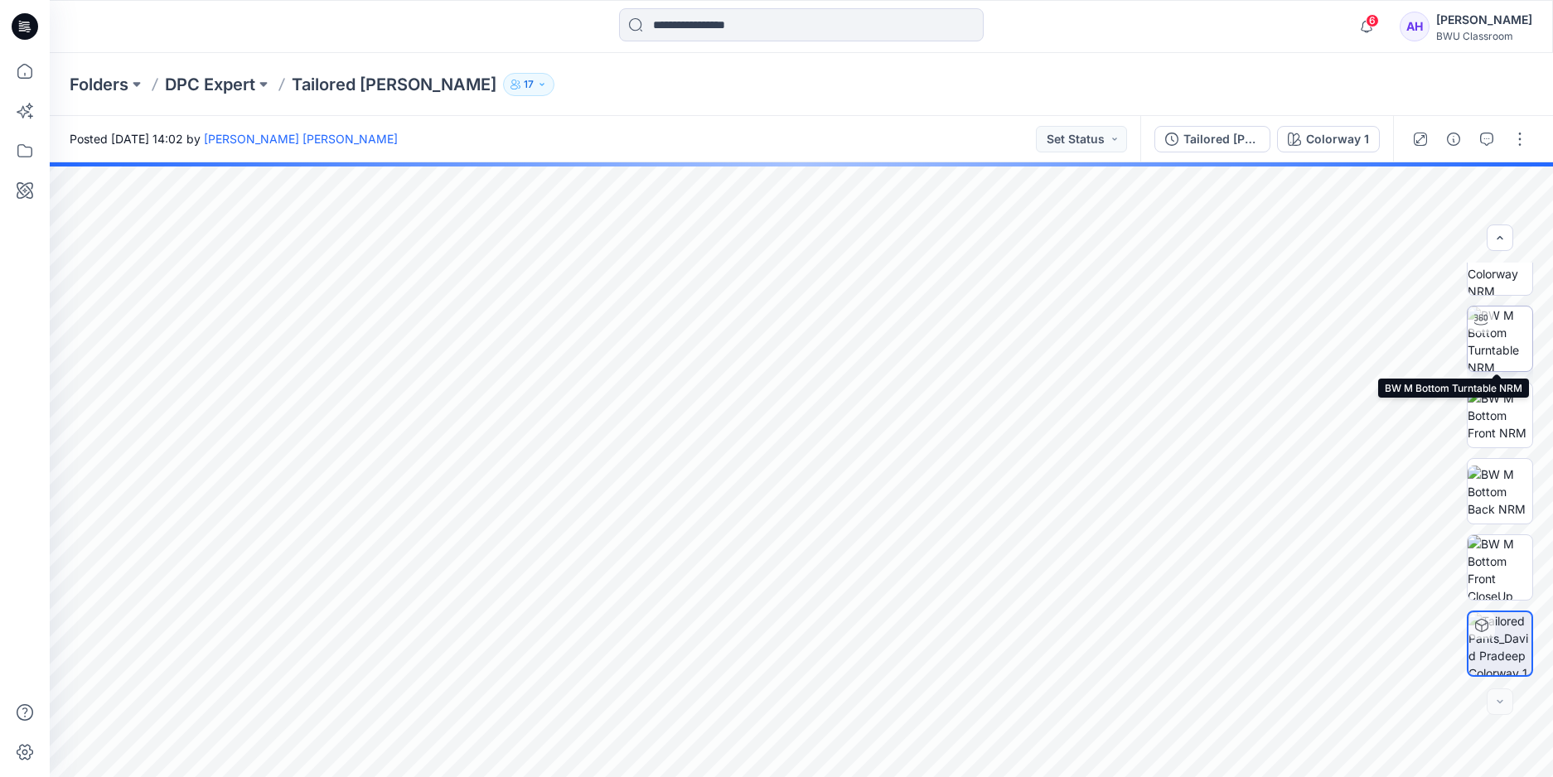
click at [1504, 335] on img at bounding box center [1499, 339] width 65 height 65
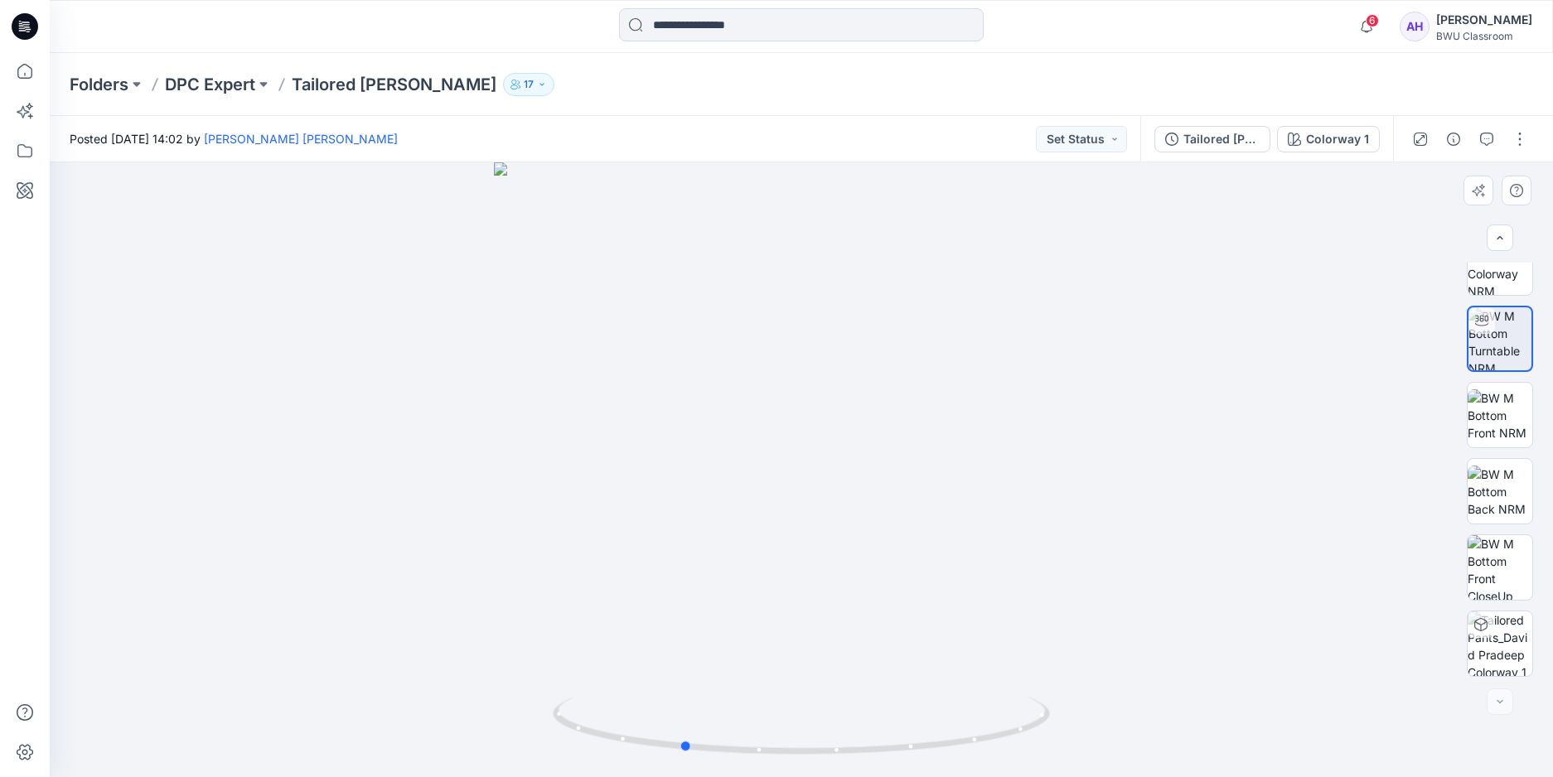
drag, startPoint x: 974, startPoint y: 307, endPoint x: 854, endPoint y: 309, distance: 119.3
click at [854, 309] on div at bounding box center [801, 469] width 1503 height 615
drag, startPoint x: 851, startPoint y: 412, endPoint x: 996, endPoint y: 399, distance: 145.6
click at [996, 399] on div at bounding box center [801, 469] width 1503 height 615
click at [206, 89] on p "DPC Expert" at bounding box center [210, 84] width 90 height 23
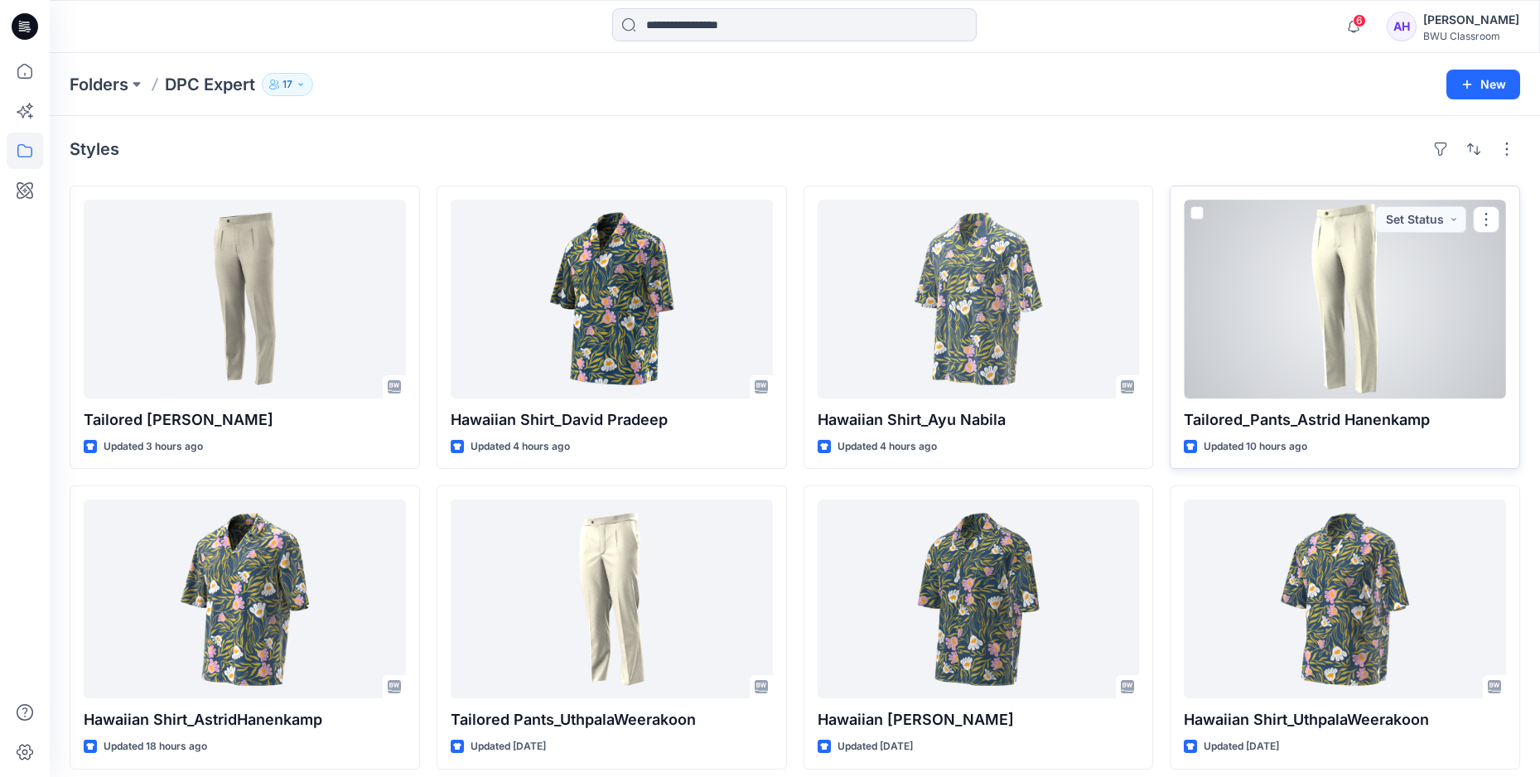
click at [1345, 286] on div at bounding box center [1345, 299] width 322 height 199
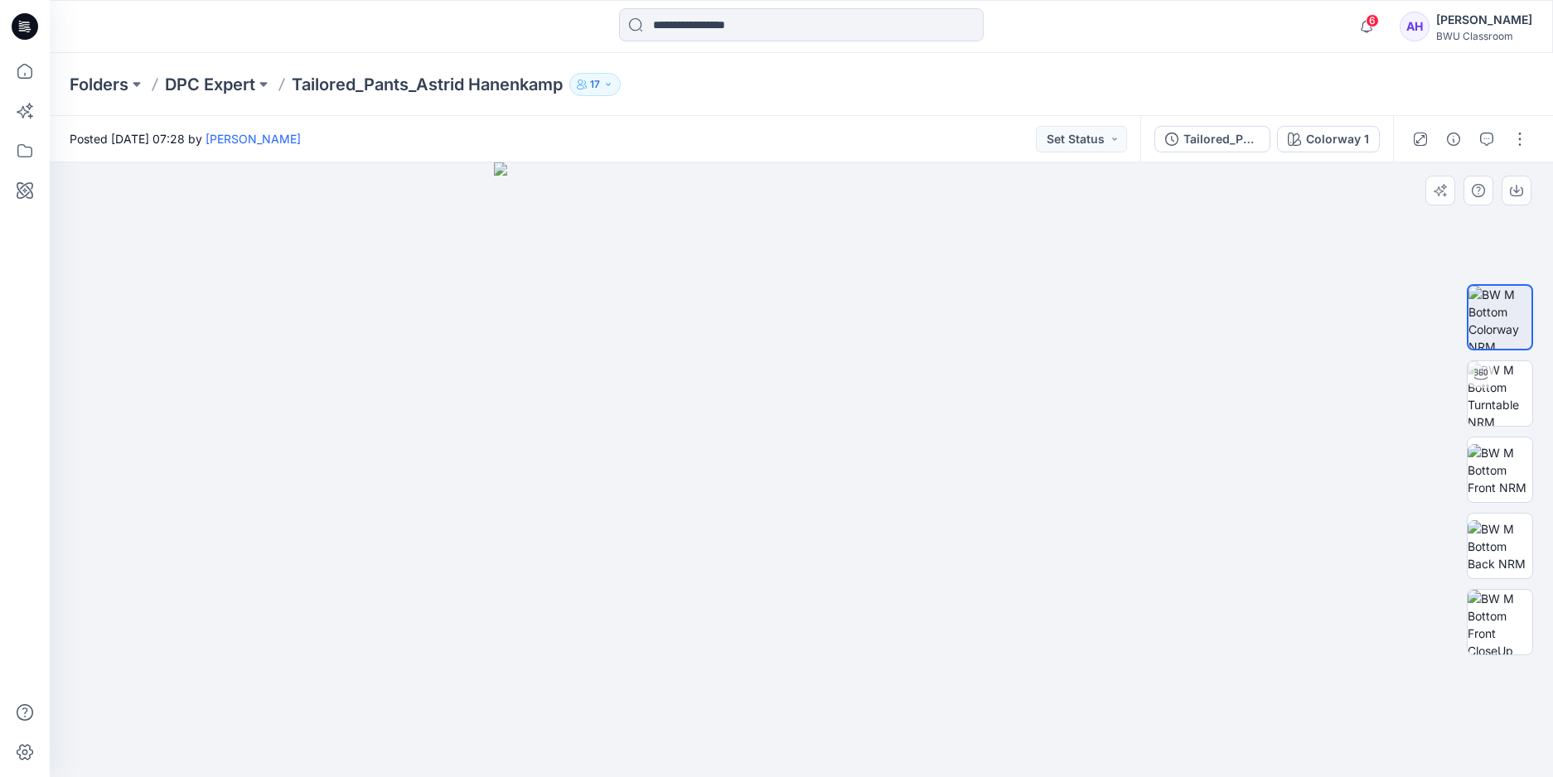
drag, startPoint x: 832, startPoint y: 317, endPoint x: 897, endPoint y: 312, distance: 65.6
click at [897, 312] on img at bounding box center [801, 469] width 615 height 615
click at [1505, 394] on img at bounding box center [1499, 393] width 65 height 65
click at [1359, 26] on icon "button" at bounding box center [1366, 26] width 31 height 33
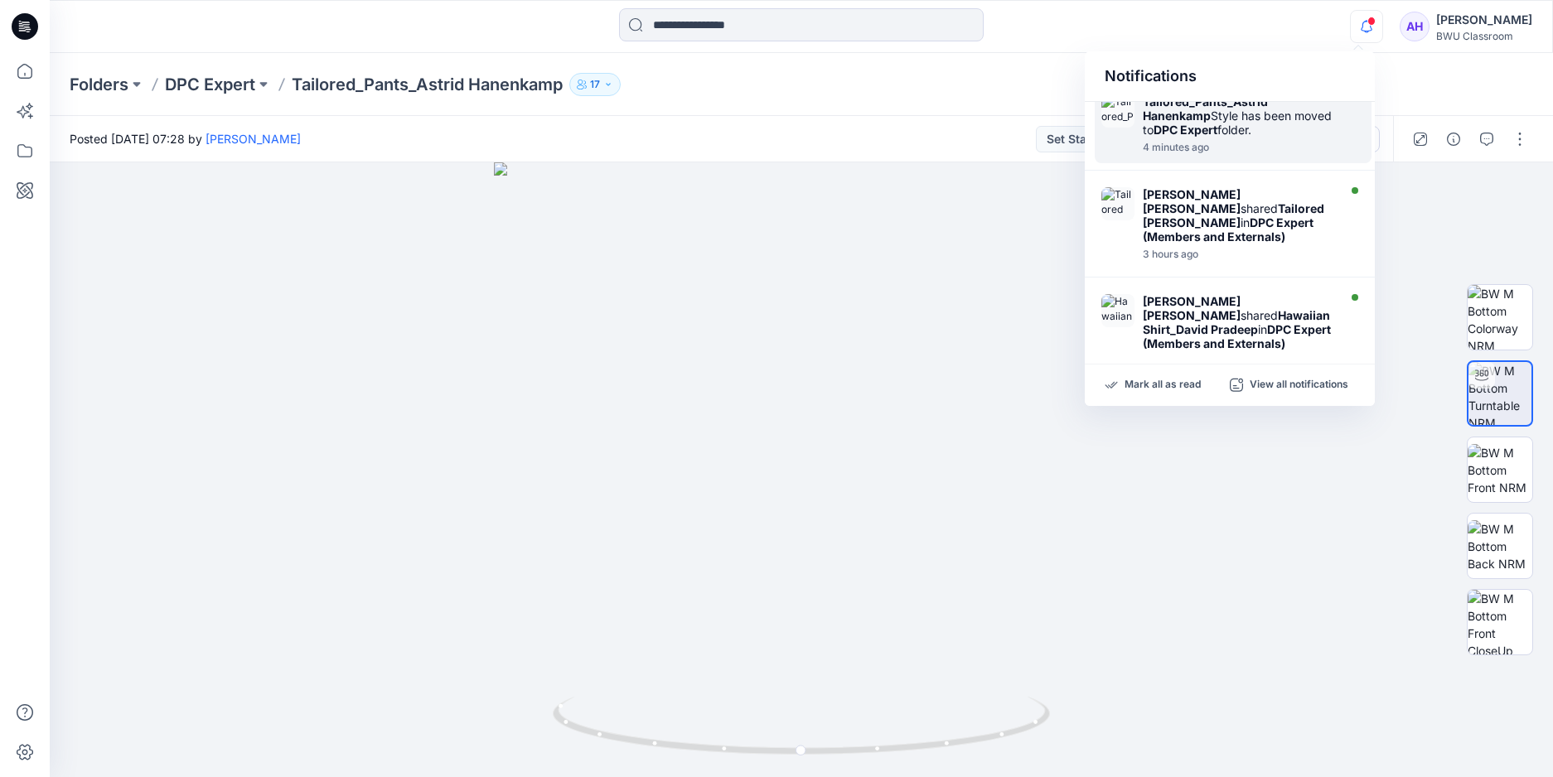
scroll to position [56, 0]
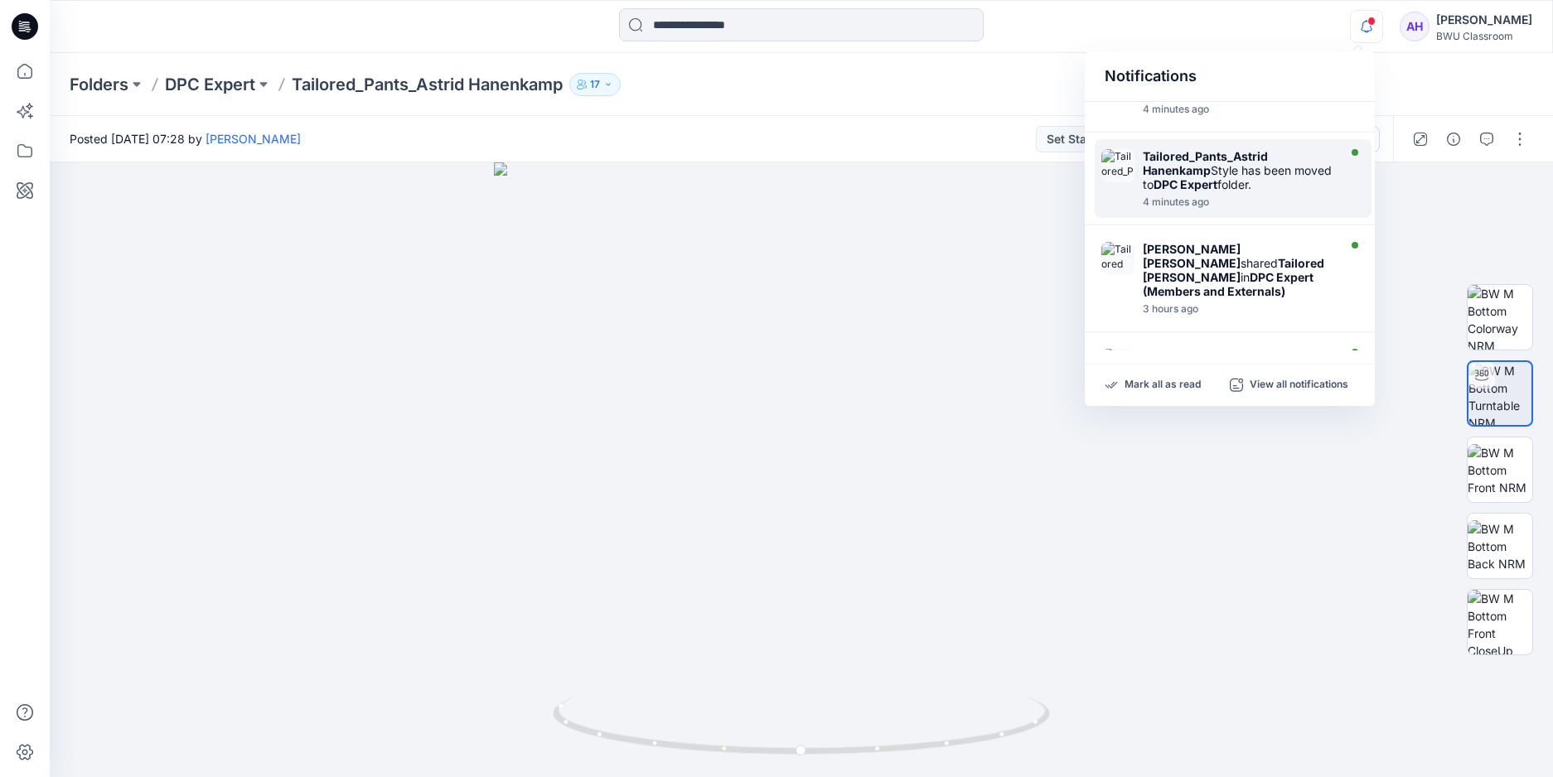
click at [1217, 191] on strong "DPC Expert" at bounding box center [1185, 184] width 64 height 14
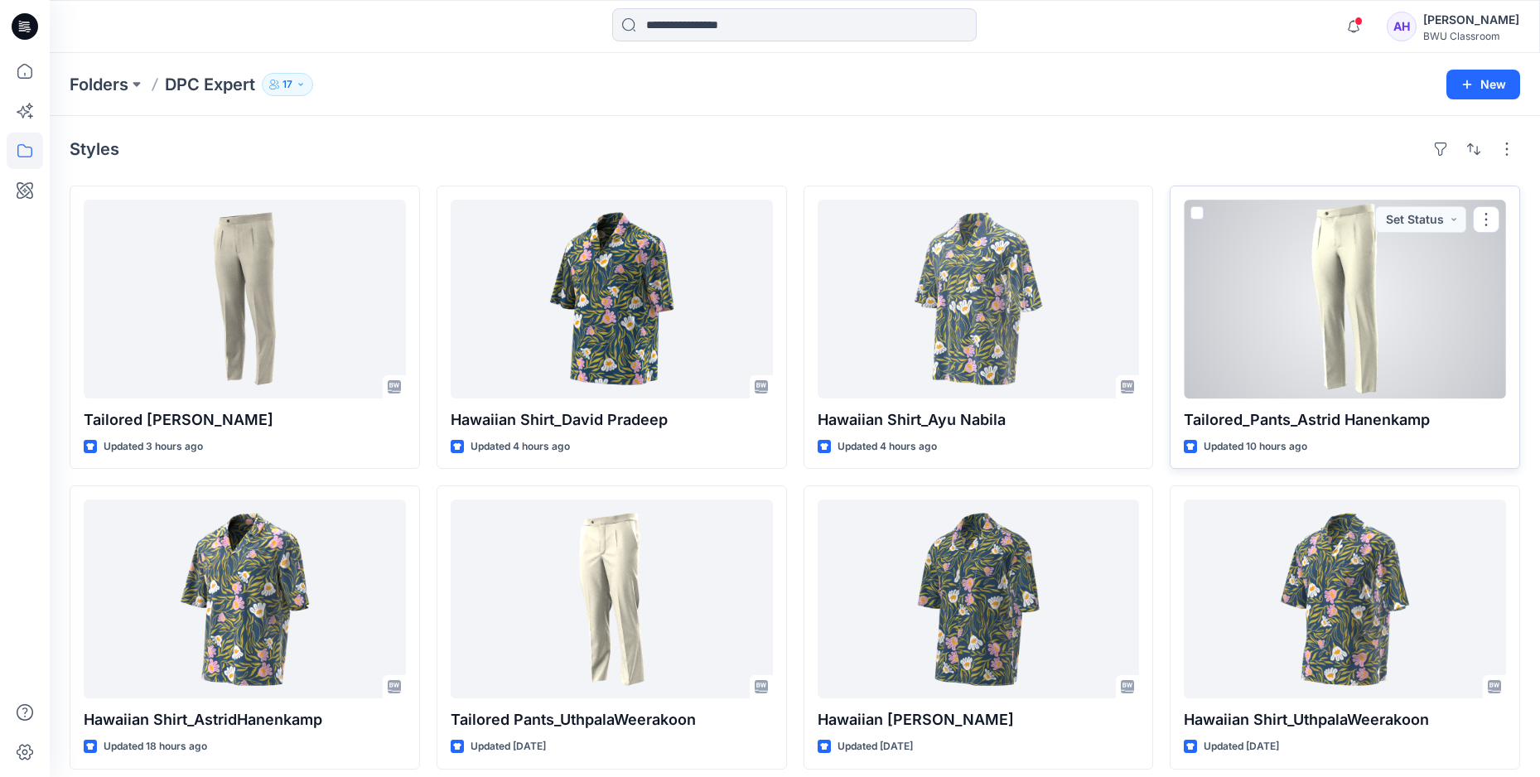
click at [1354, 255] on div at bounding box center [1345, 299] width 322 height 199
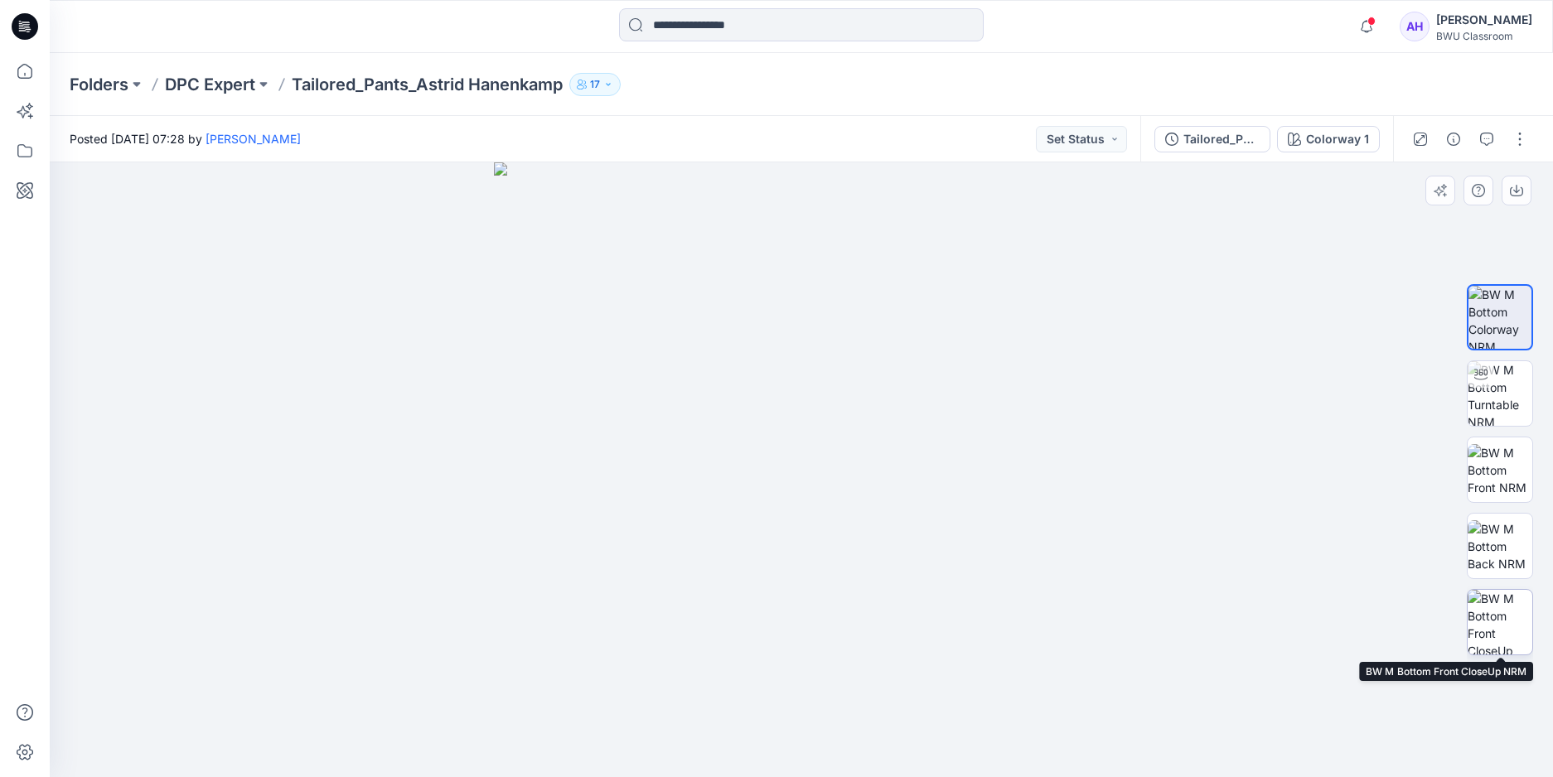
click at [1493, 623] on img at bounding box center [1499, 622] width 65 height 65
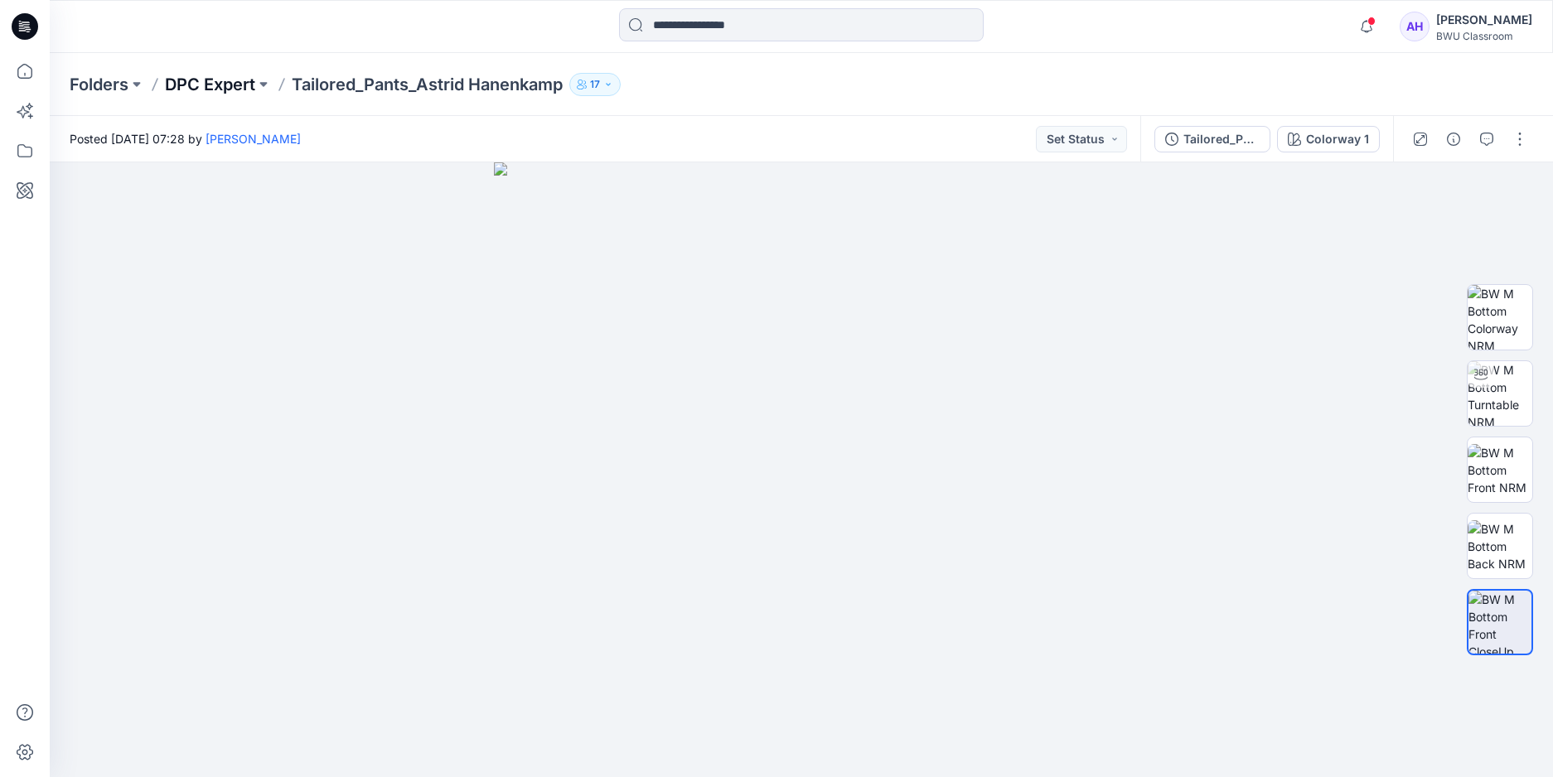
click at [212, 80] on p "DPC Expert" at bounding box center [210, 84] width 90 height 23
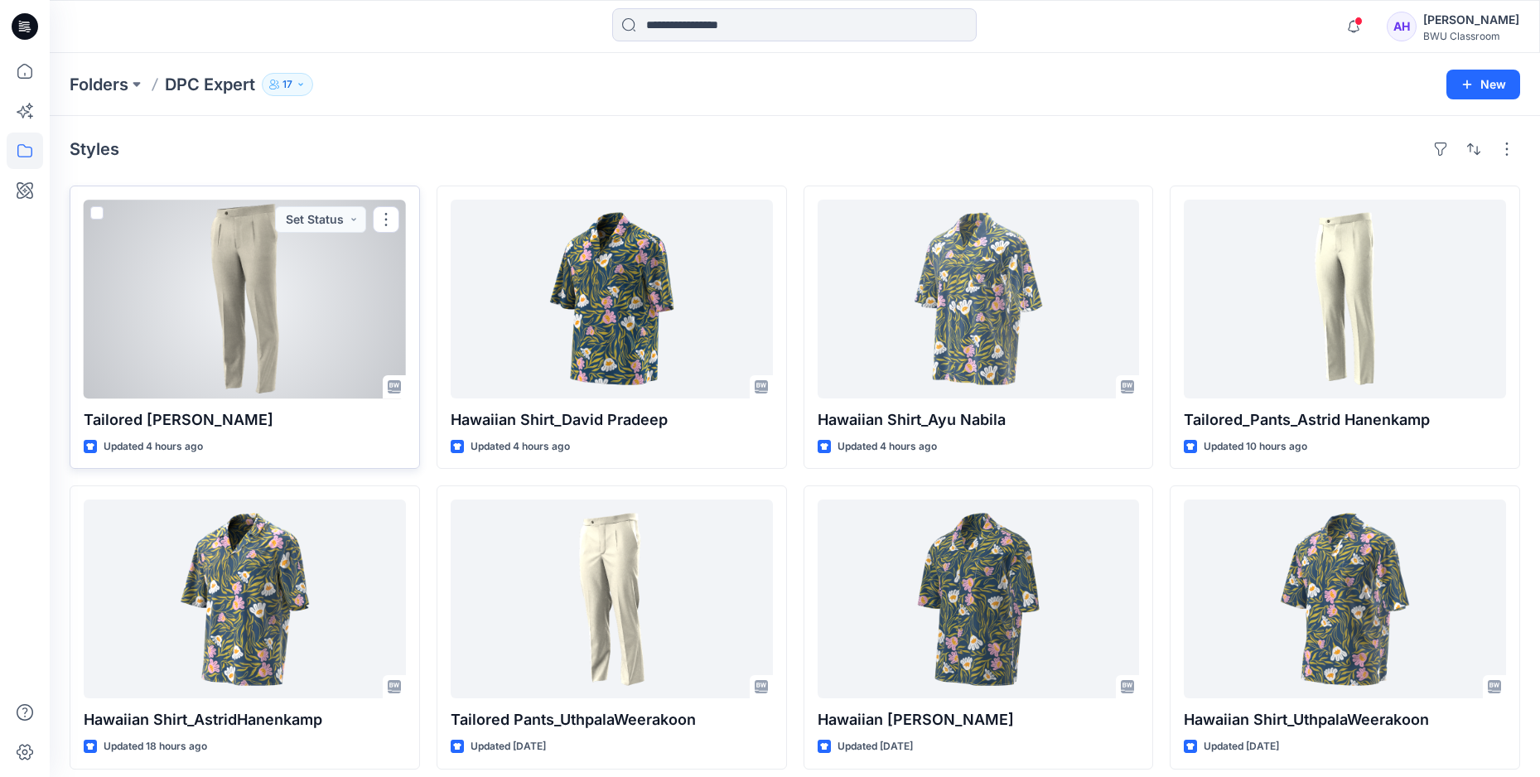
click at [285, 340] on div at bounding box center [245, 299] width 322 height 199
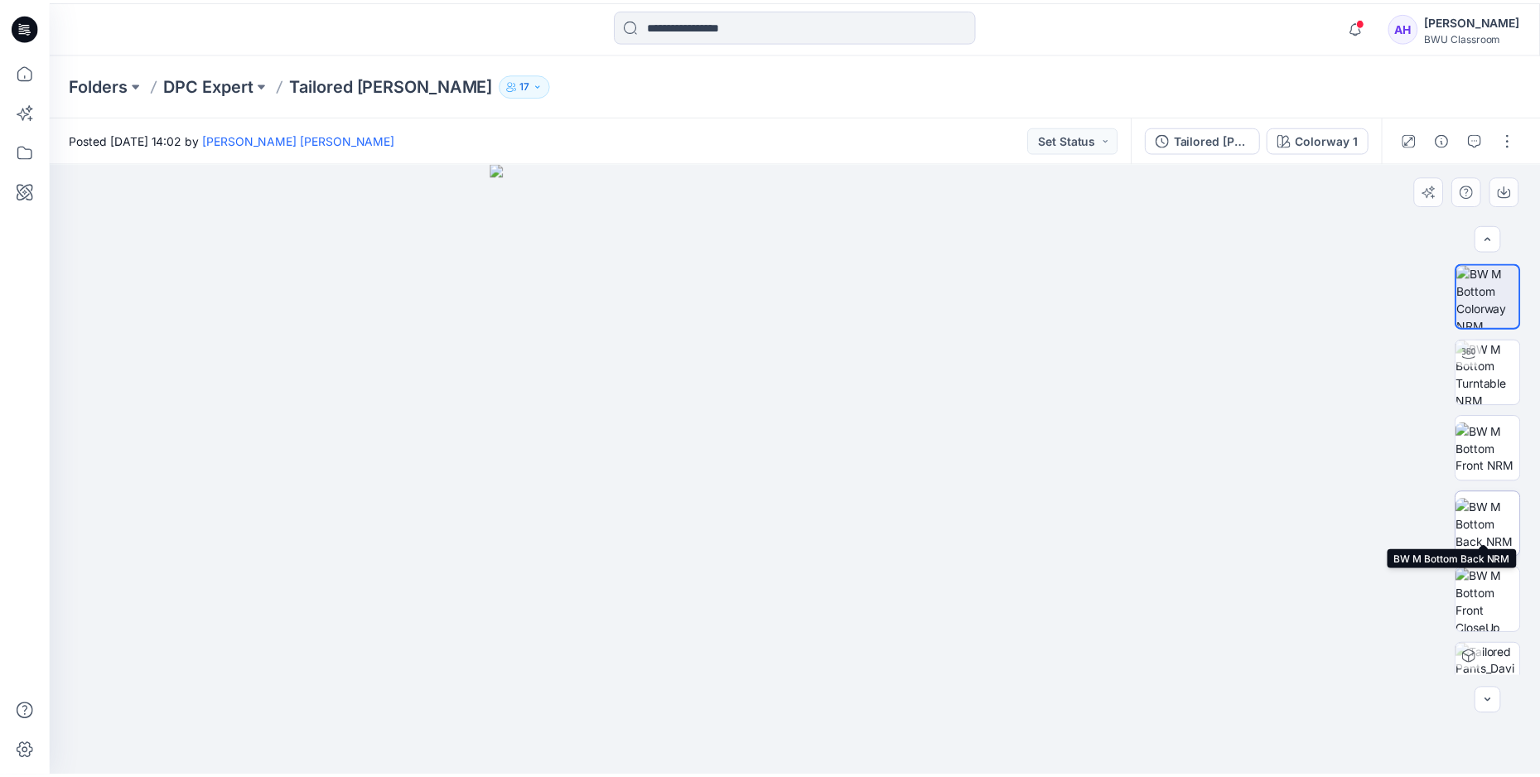
scroll to position [33, 0]
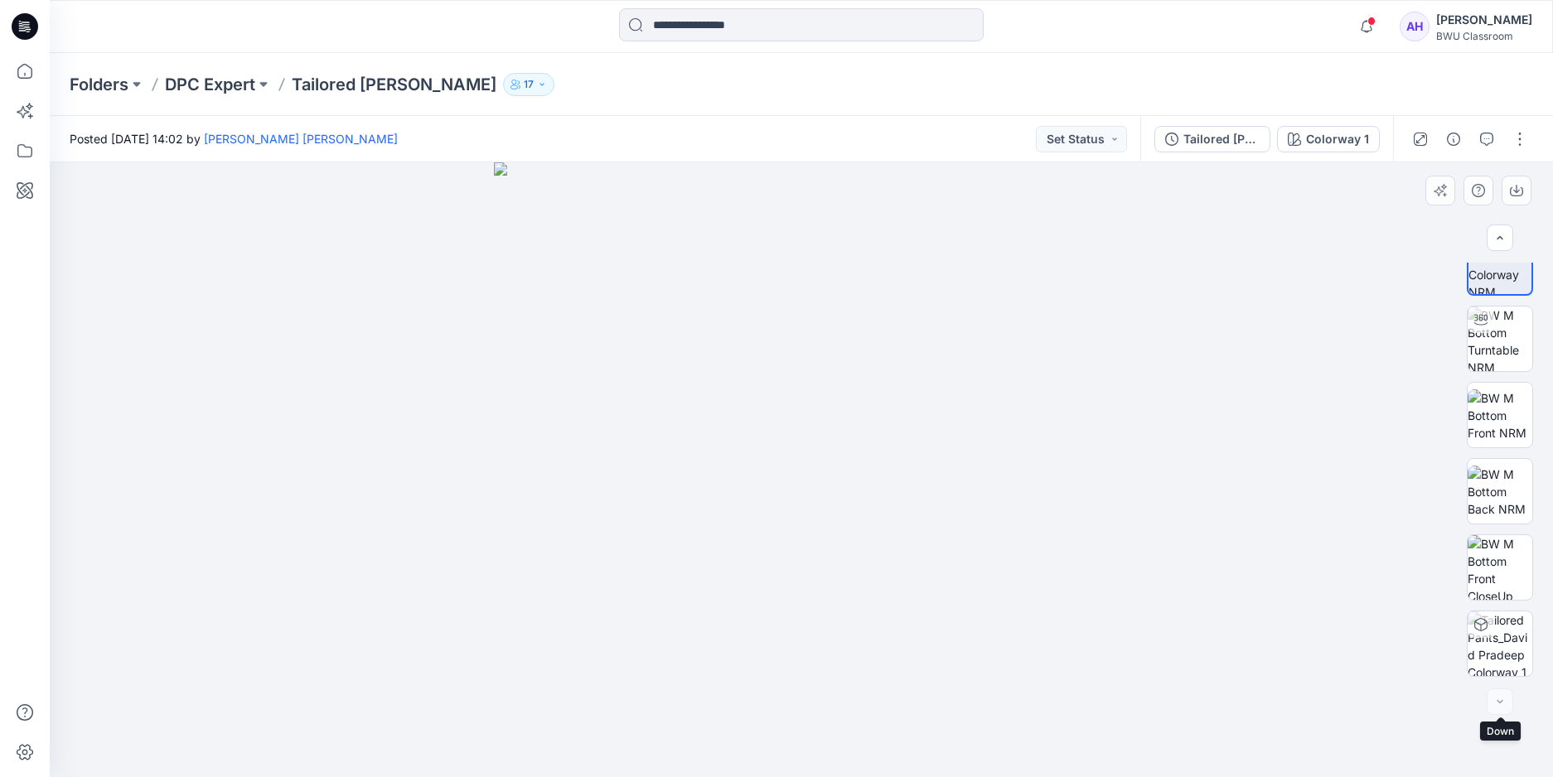
click at [1499, 709] on div at bounding box center [1499, 702] width 27 height 27
click at [1515, 189] on icon "button" at bounding box center [1516, 190] width 13 height 13
click at [202, 83] on p "DPC Expert" at bounding box center [210, 84] width 90 height 23
